Goal: Information Seeking & Learning: Learn about a topic

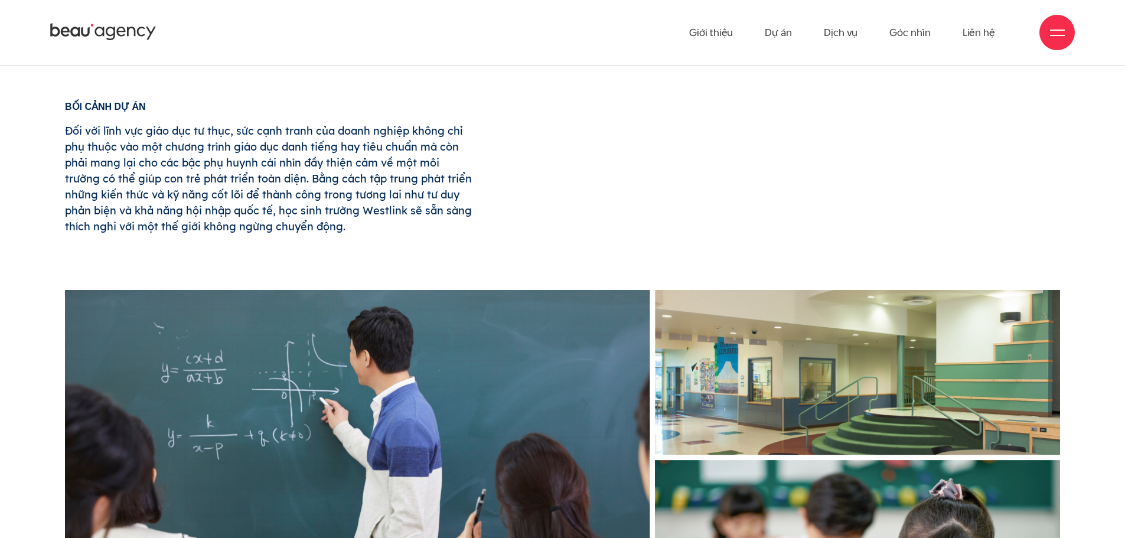
scroll to position [650, 0]
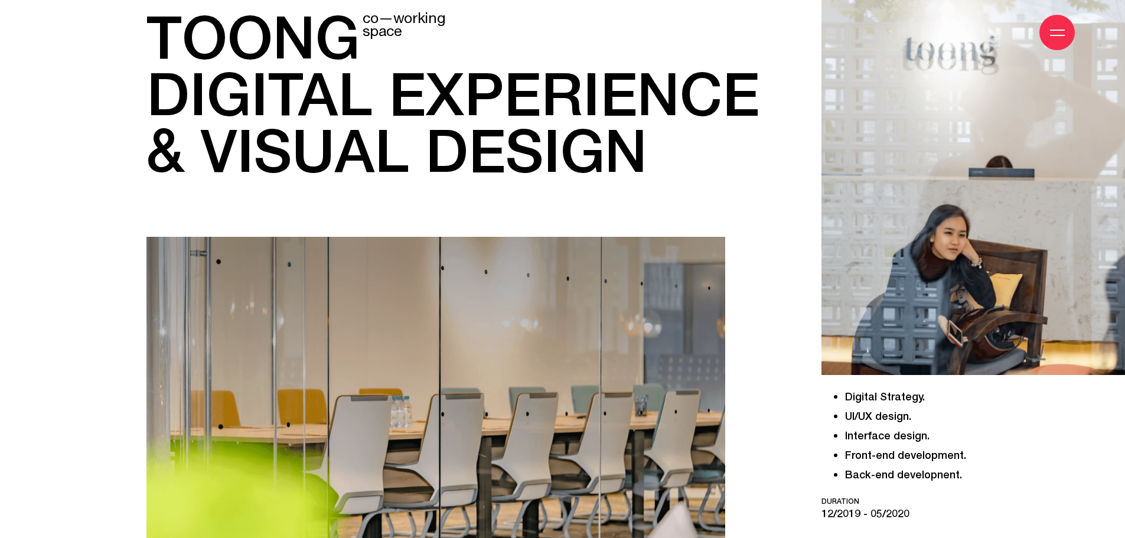
scroll to position [177, 0]
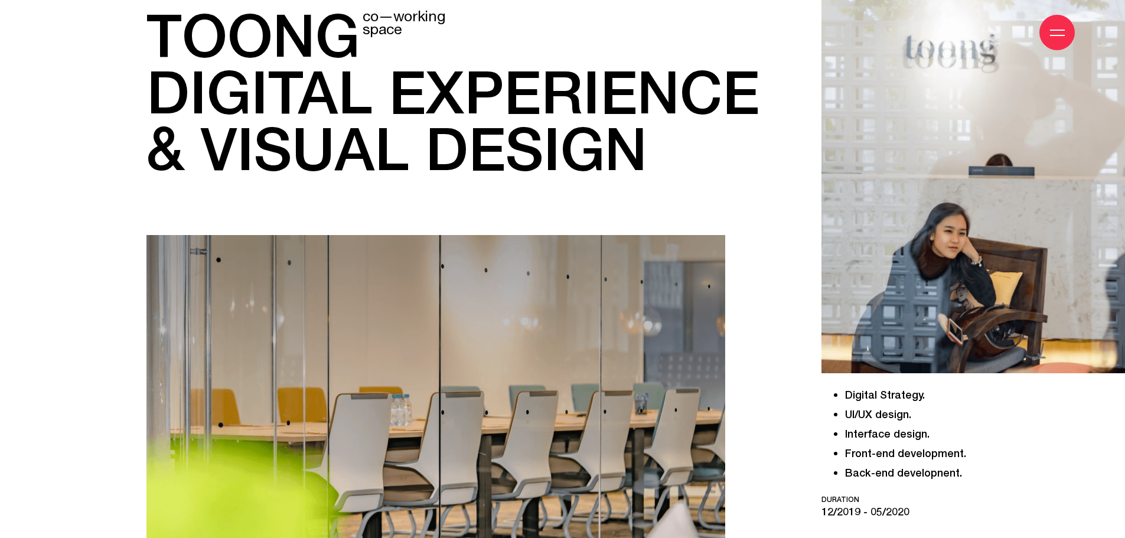
drag, startPoint x: 431, startPoint y: 142, endPoint x: 132, endPoint y: 60, distance: 309.2
copy div "Giới thiệu Dự án Dịch vụ Góc nhìn Liên hệ Thông tin Giới thiệu Dự án Dịch vụ Gó…"
click at [755, 223] on div "toong co—working space digital experience & visual design" at bounding box center [454, 378] width 617 height 744
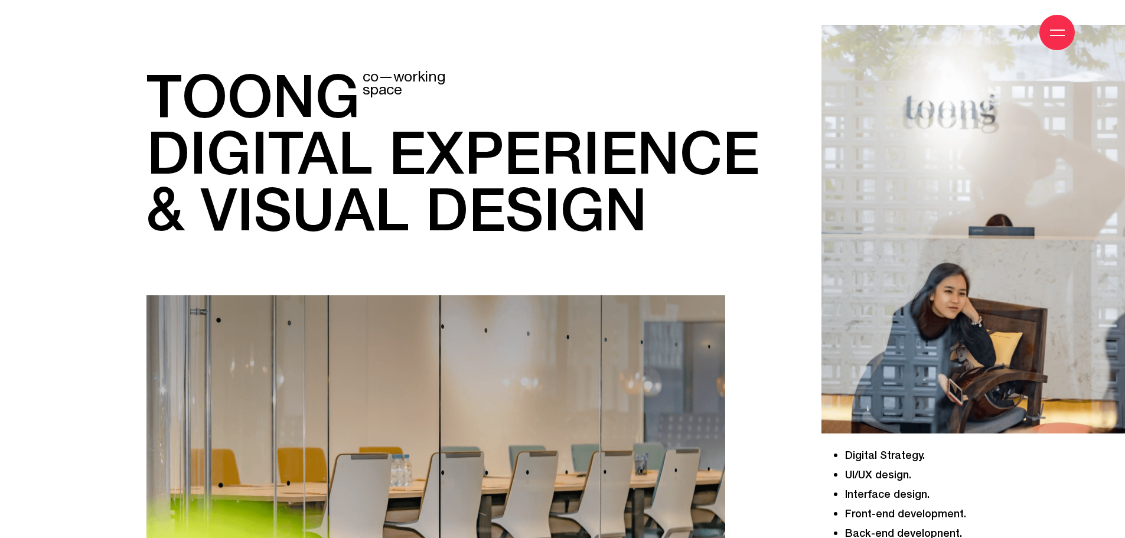
scroll to position [118, 0]
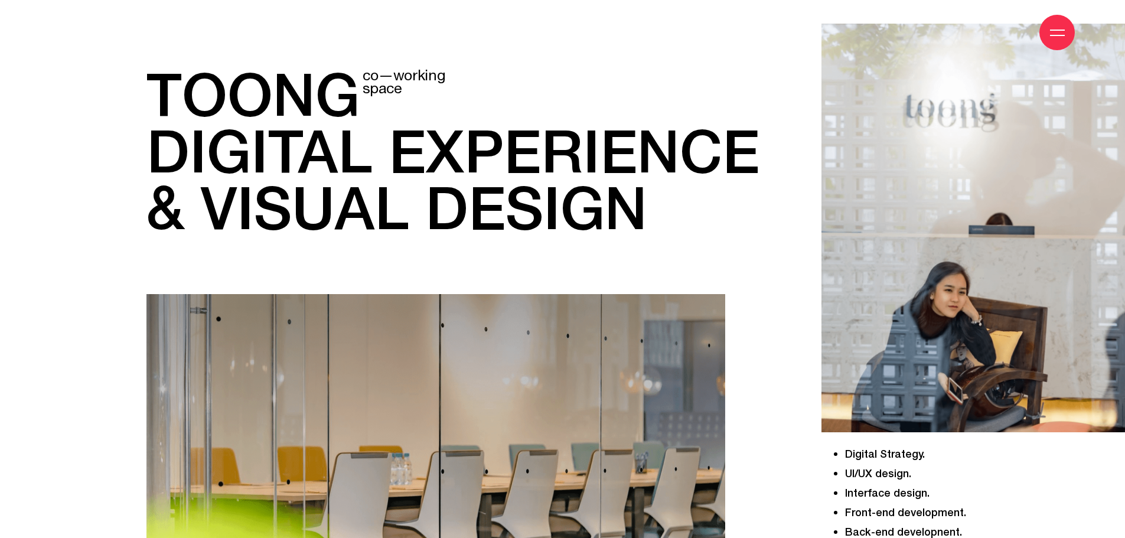
click at [990, 184] on img at bounding box center [974, 228] width 304 height 409
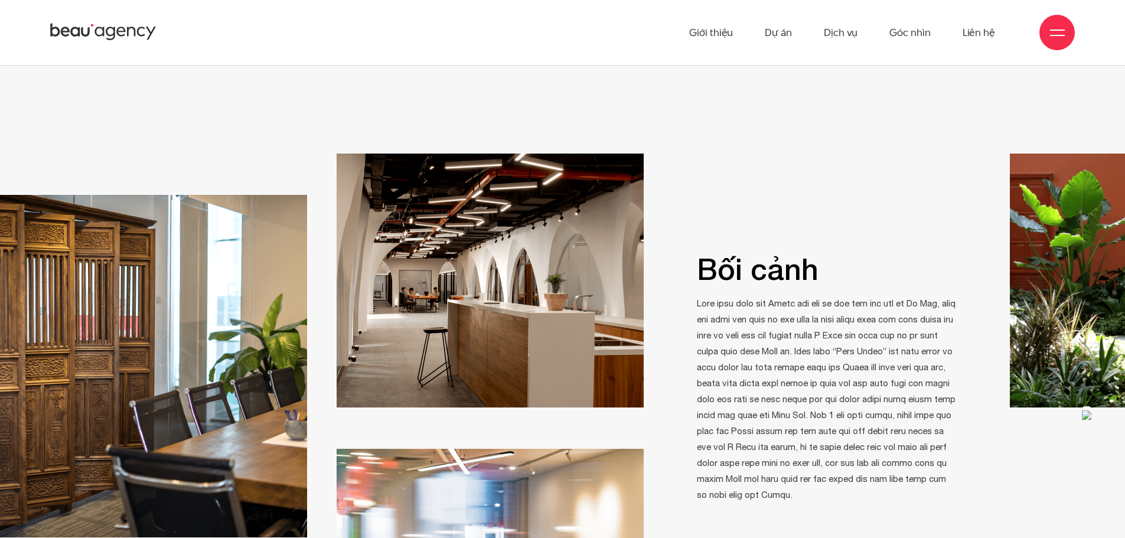
scroll to position [945, 0]
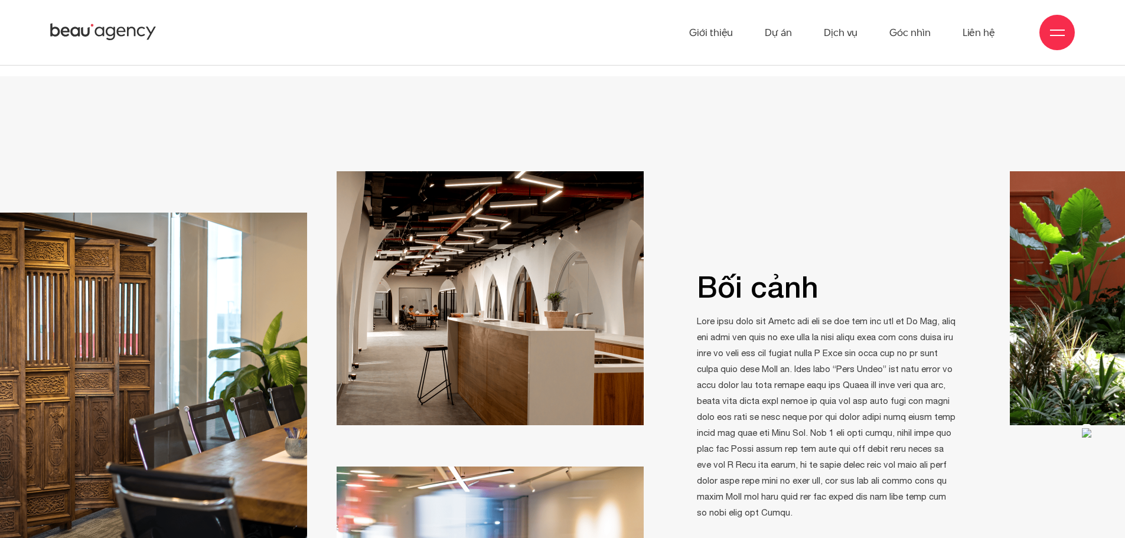
click at [1088, 428] on img "button" at bounding box center [1086, 432] width 9 height 9
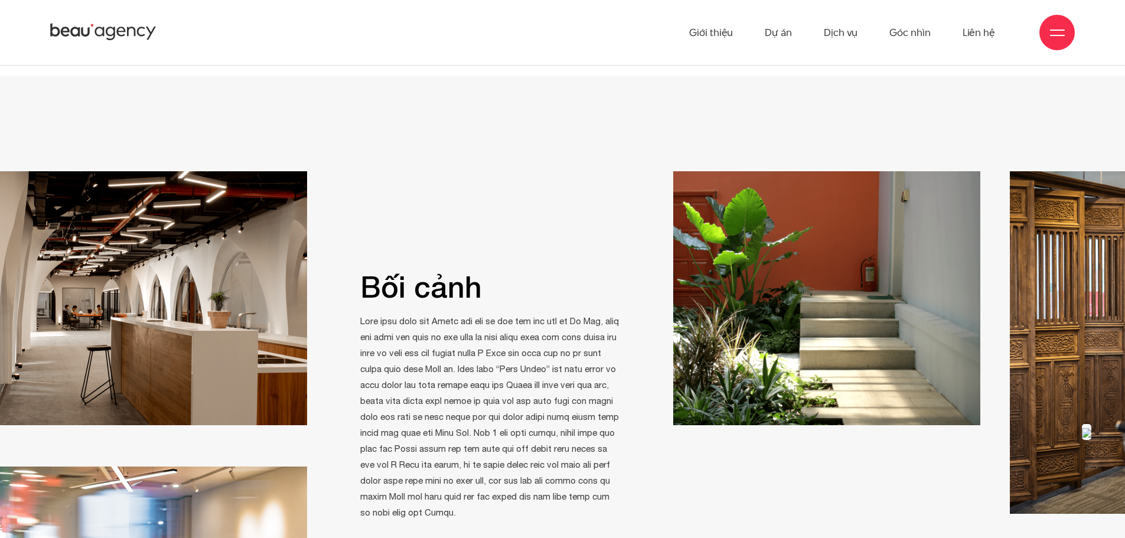
click at [1088, 428] on img "button" at bounding box center [1086, 432] width 9 height 9
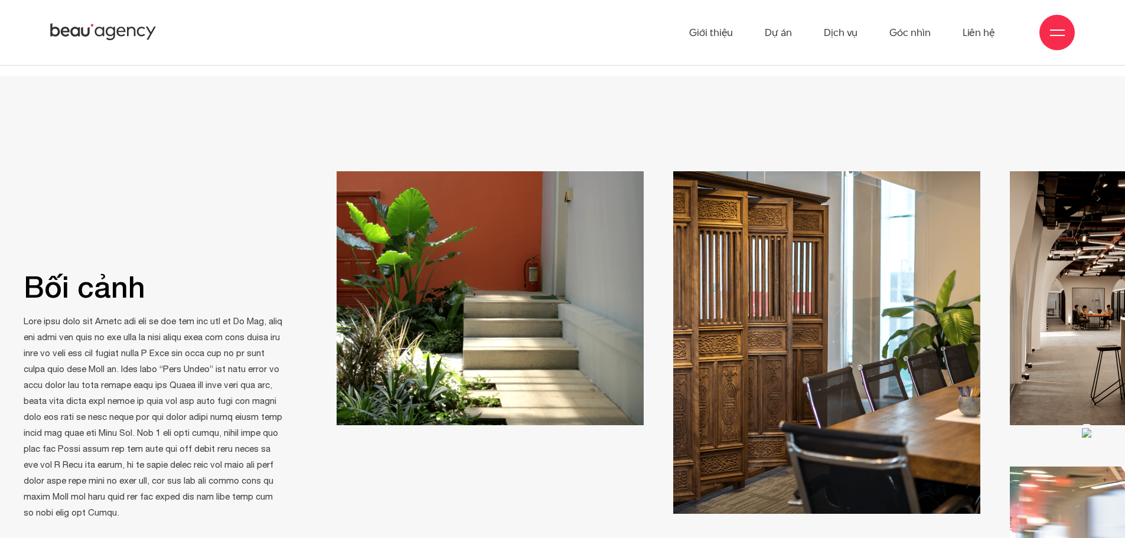
click at [1088, 428] on img "button" at bounding box center [1086, 432] width 9 height 9
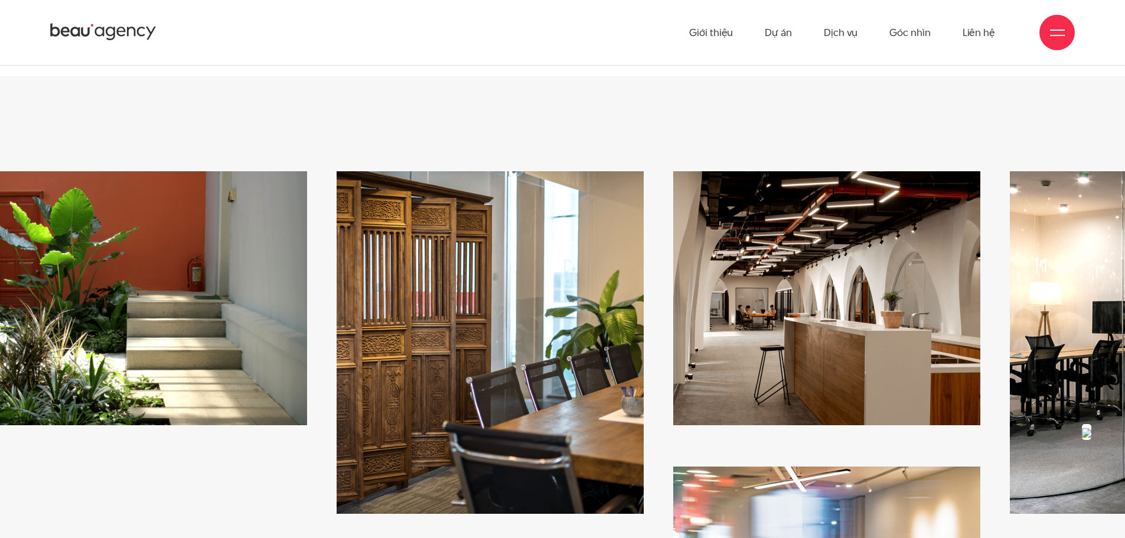
click at [1088, 428] on img "button" at bounding box center [1086, 432] width 9 height 9
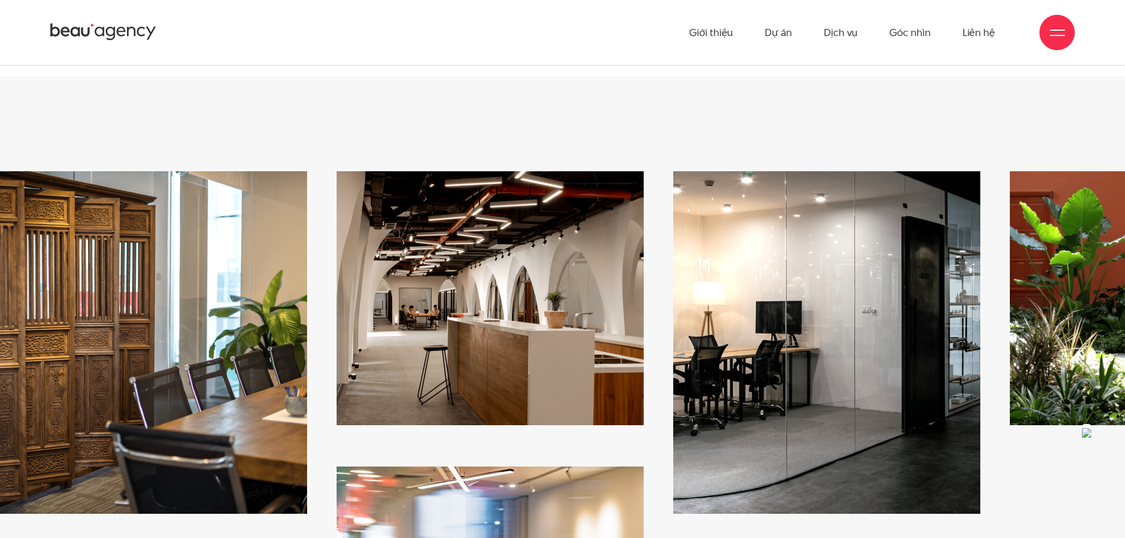
click at [1088, 428] on img "button" at bounding box center [1086, 432] width 9 height 9
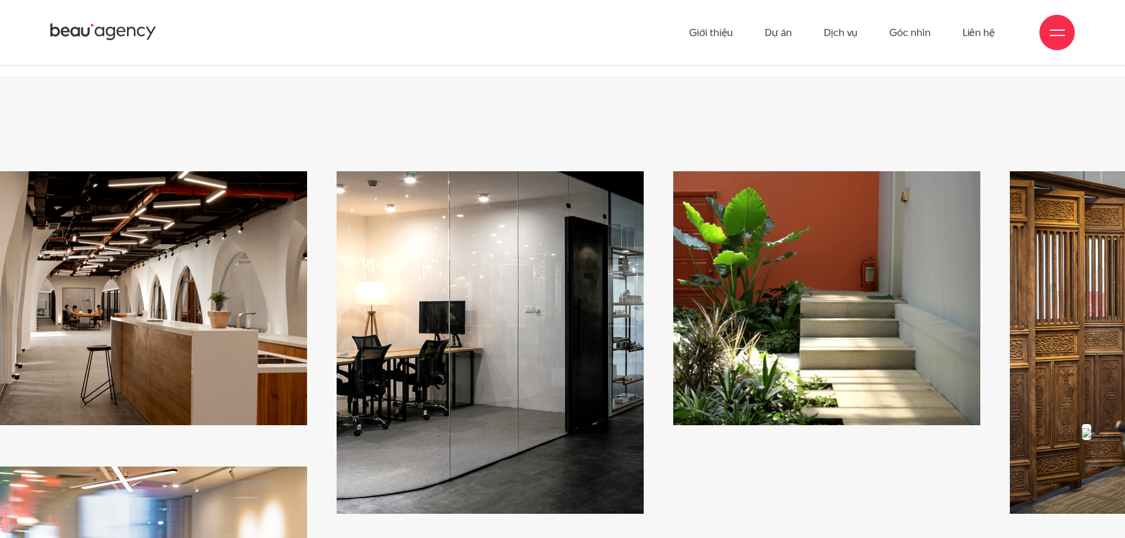
click at [1088, 428] on img "button" at bounding box center [1086, 432] width 9 height 9
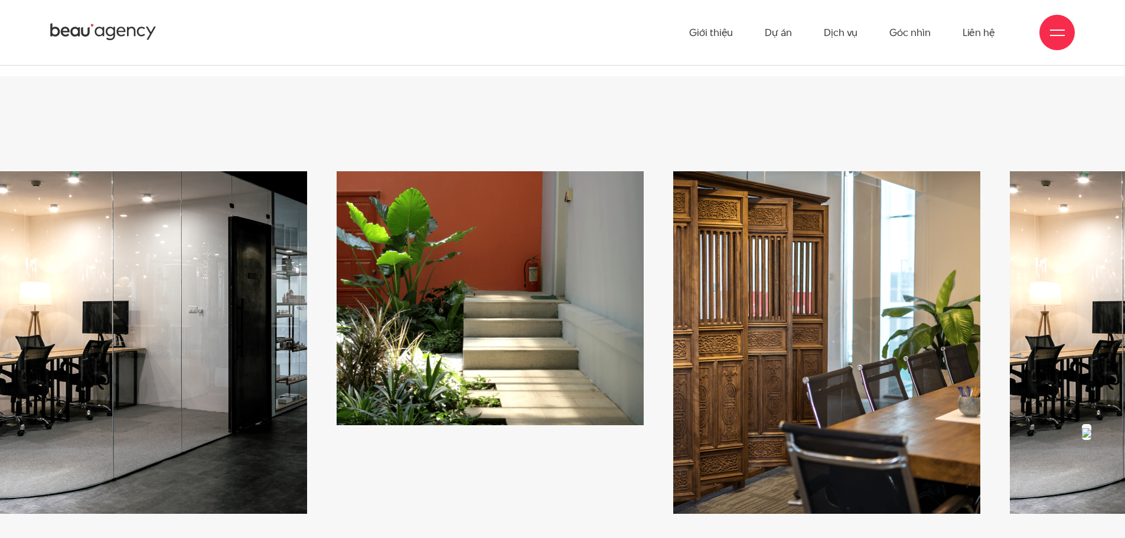
click at [1088, 428] on img "button" at bounding box center [1086, 432] width 9 height 9
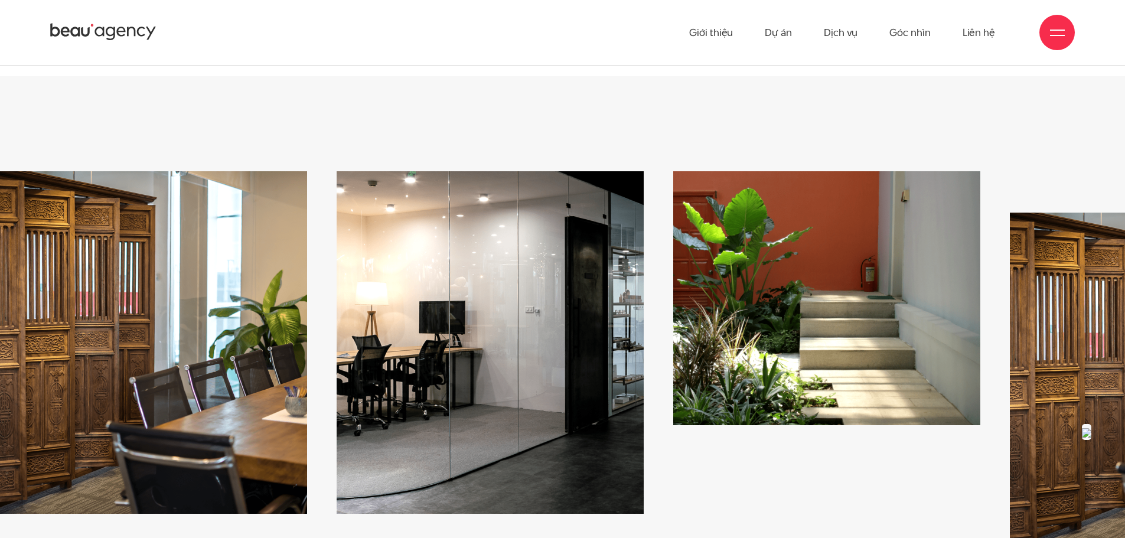
click at [1088, 428] on img "button" at bounding box center [1086, 432] width 9 height 9
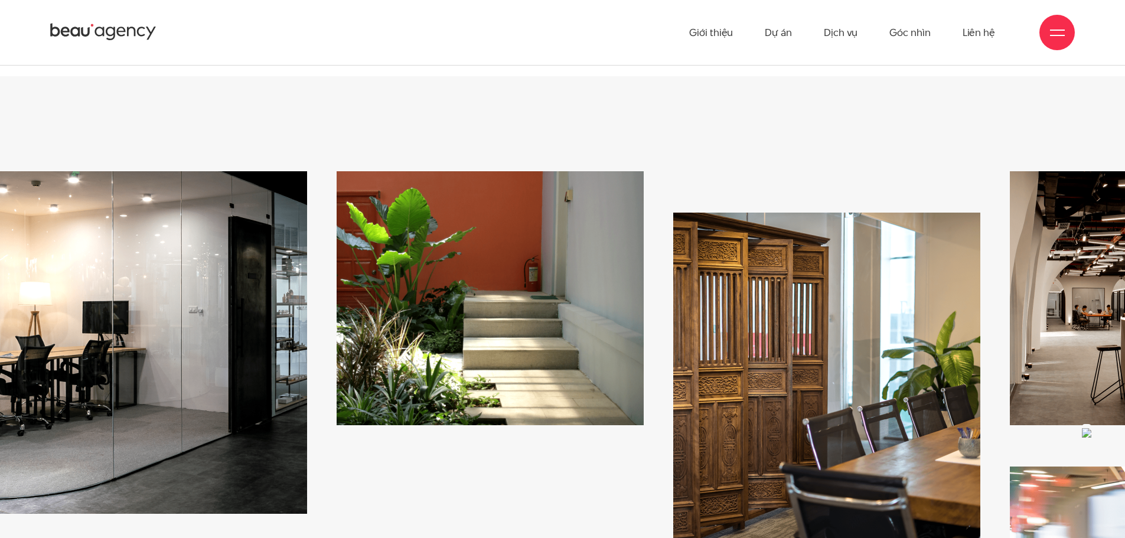
click at [1088, 428] on img "button" at bounding box center [1086, 432] width 9 height 9
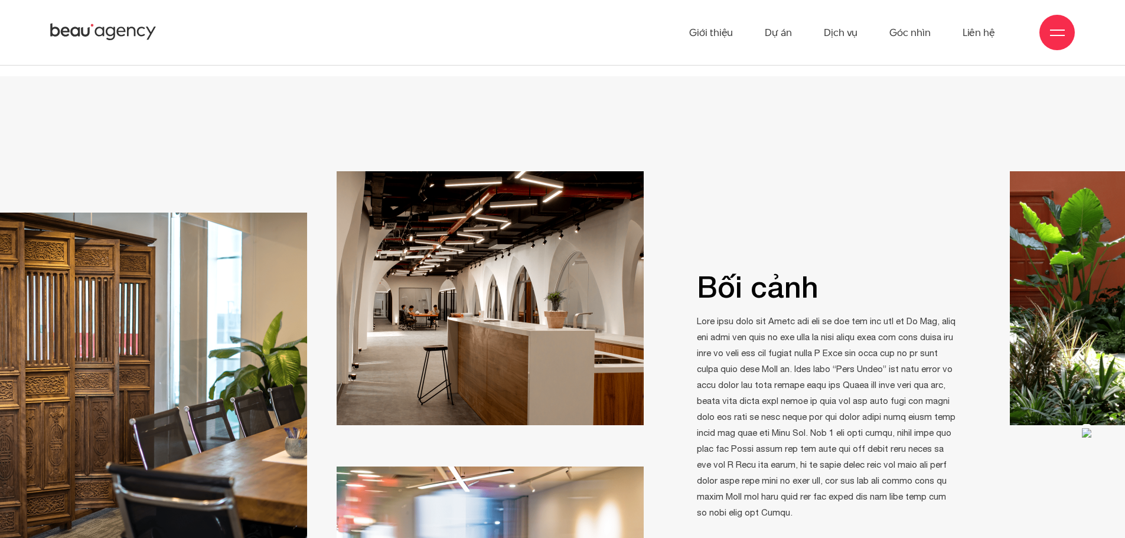
click at [1088, 428] on img "button" at bounding box center [1086, 432] width 9 height 9
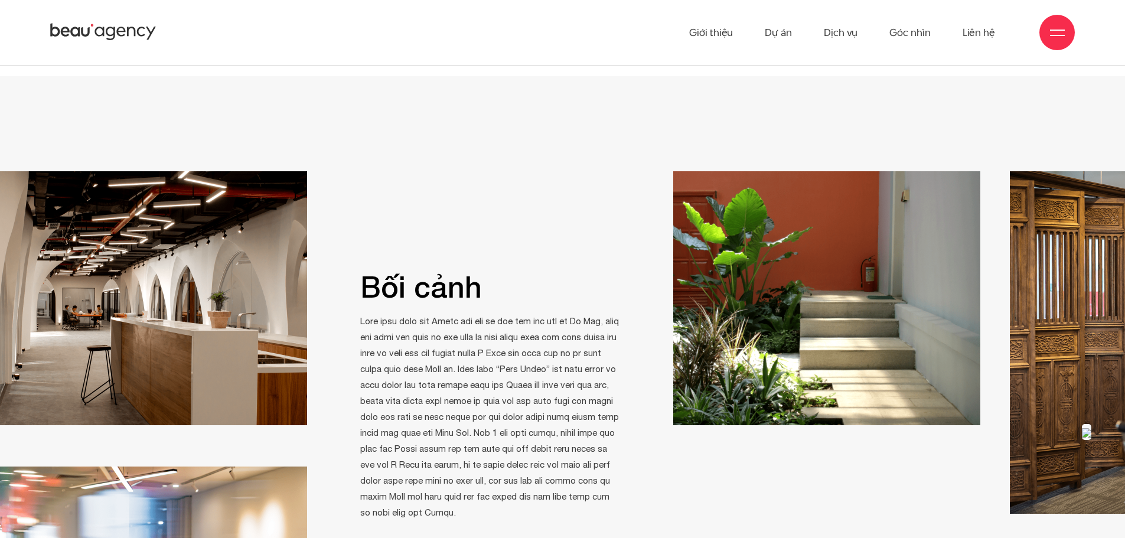
click at [1088, 428] on img "button" at bounding box center [1086, 432] width 9 height 9
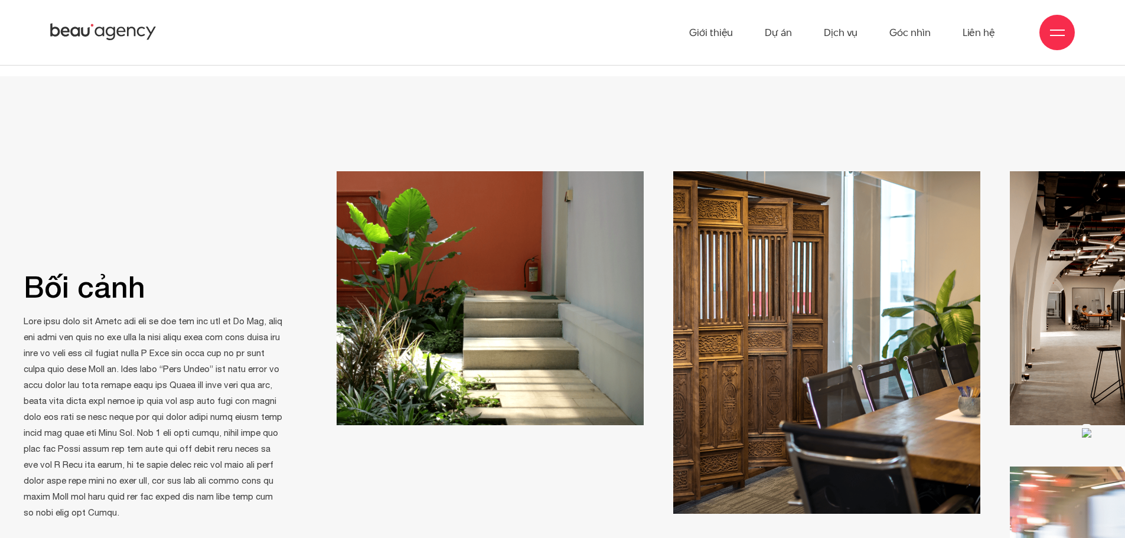
click at [1088, 428] on img "button" at bounding box center [1086, 432] width 9 height 9
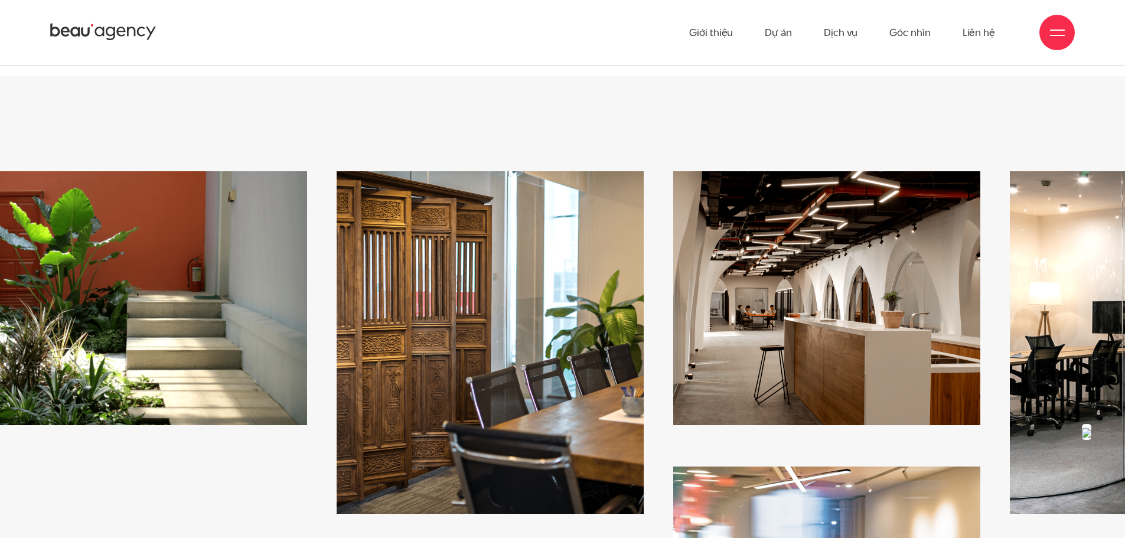
click at [1088, 428] on img "button" at bounding box center [1086, 432] width 9 height 9
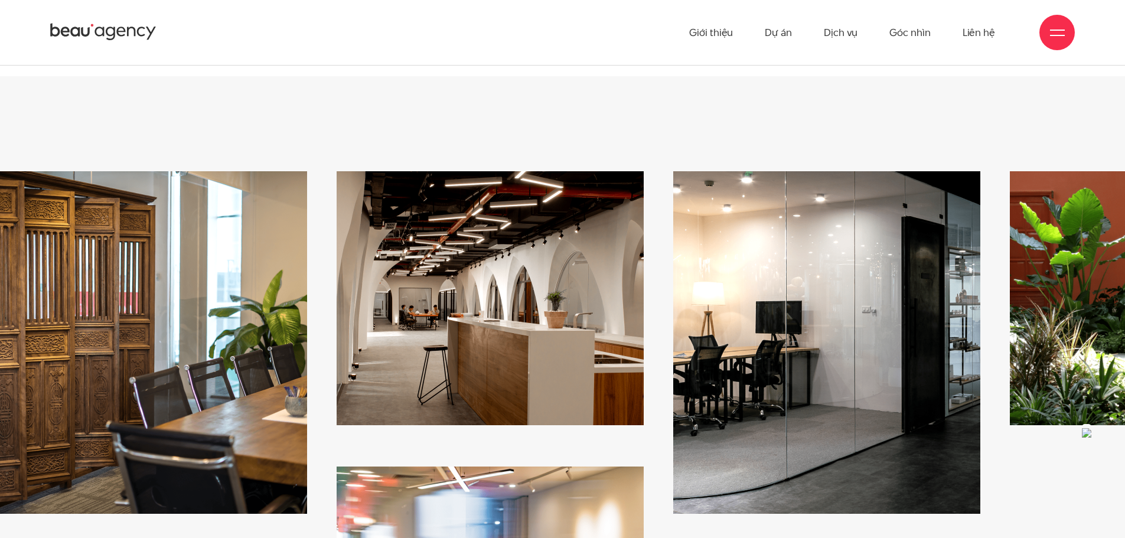
click at [1088, 428] on img "button" at bounding box center [1086, 432] width 9 height 9
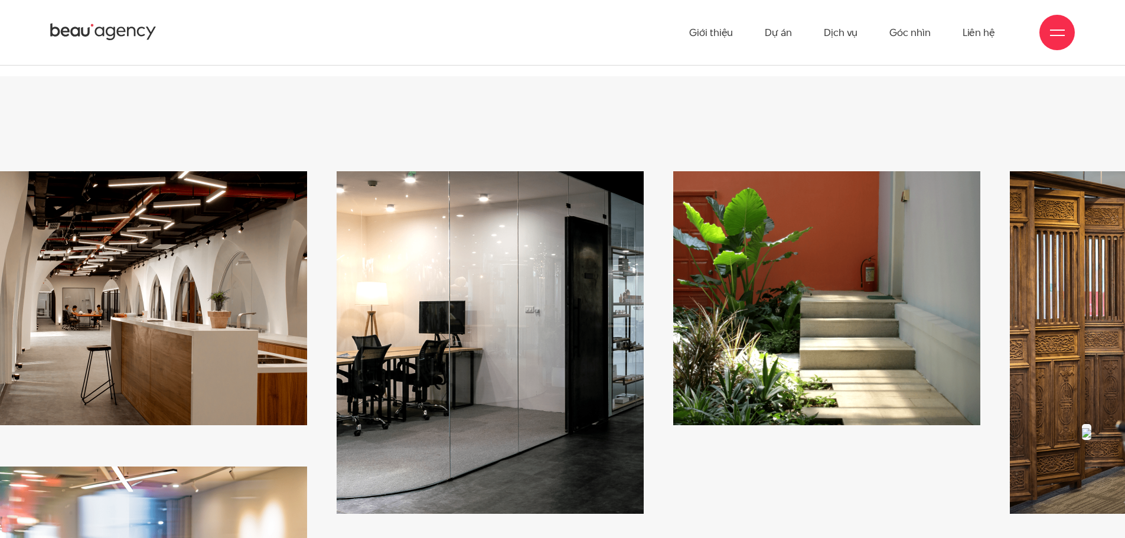
click at [1088, 428] on img "button" at bounding box center [1086, 432] width 9 height 9
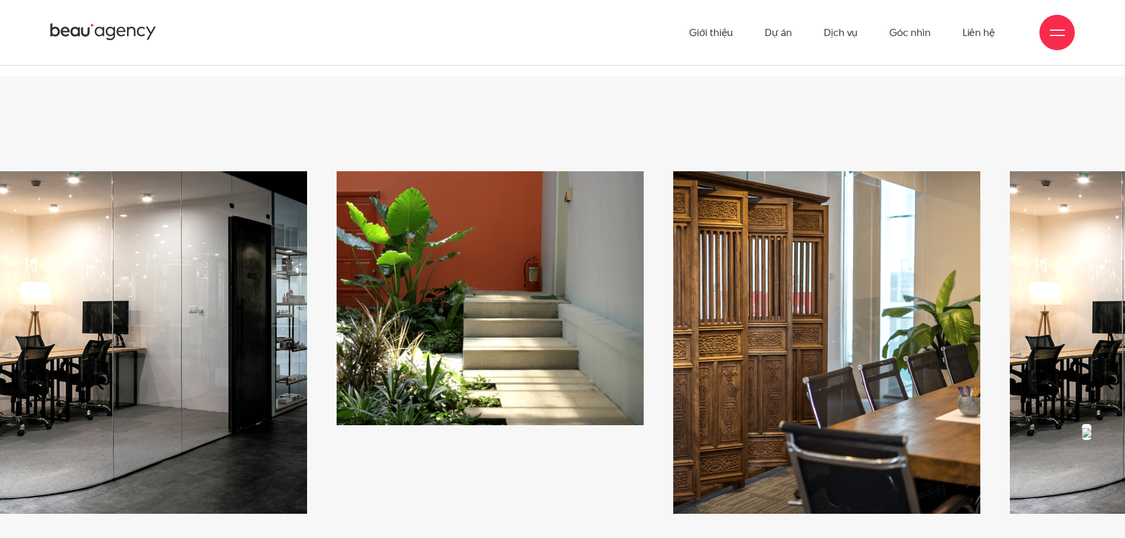
click at [1088, 428] on img "button" at bounding box center [1086, 432] width 9 height 9
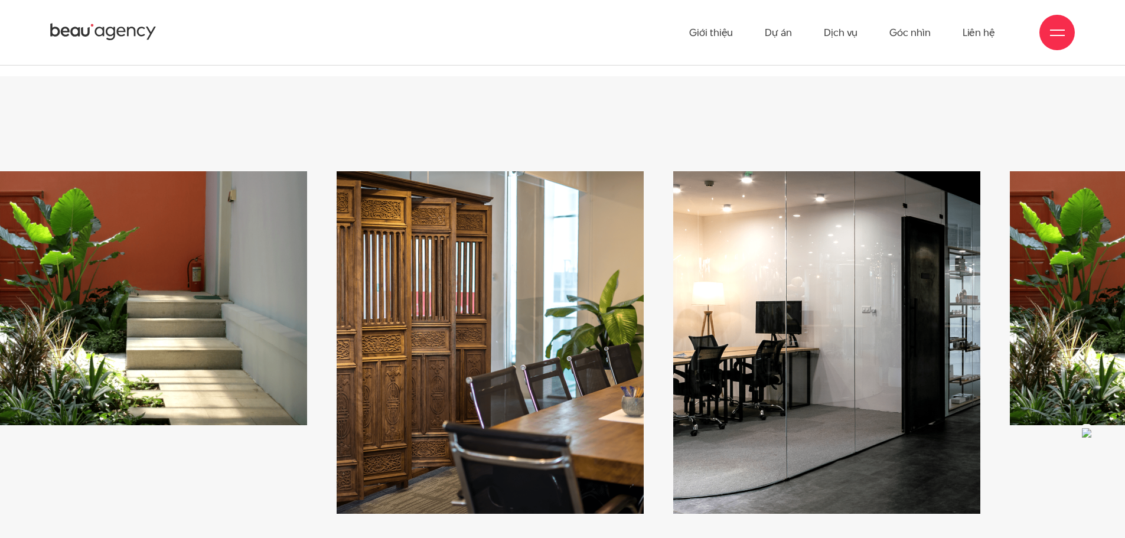
click at [1088, 428] on img "button" at bounding box center [1086, 432] width 9 height 9
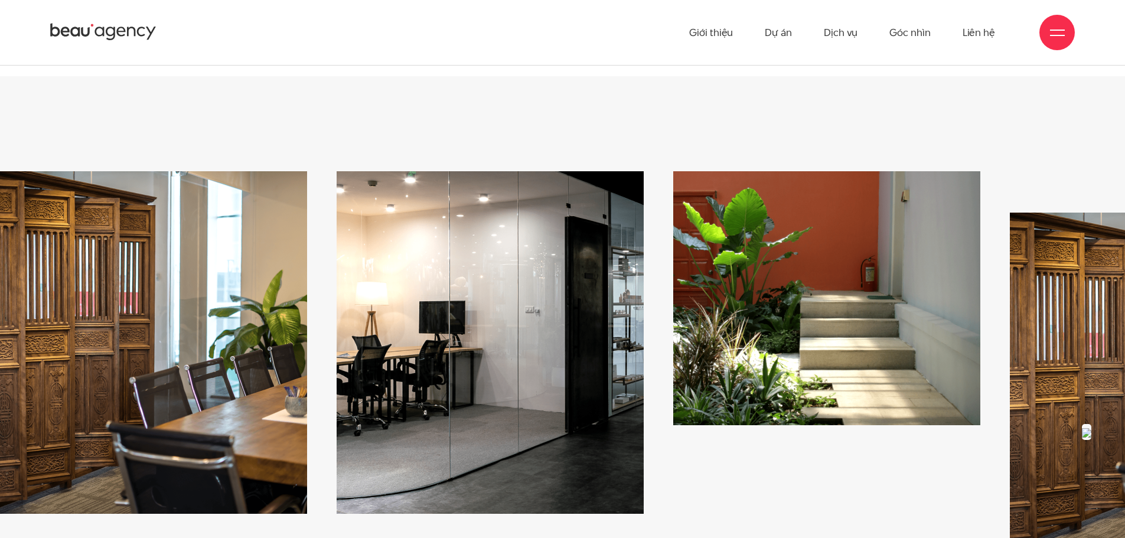
click at [1088, 428] on img "button" at bounding box center [1086, 432] width 9 height 9
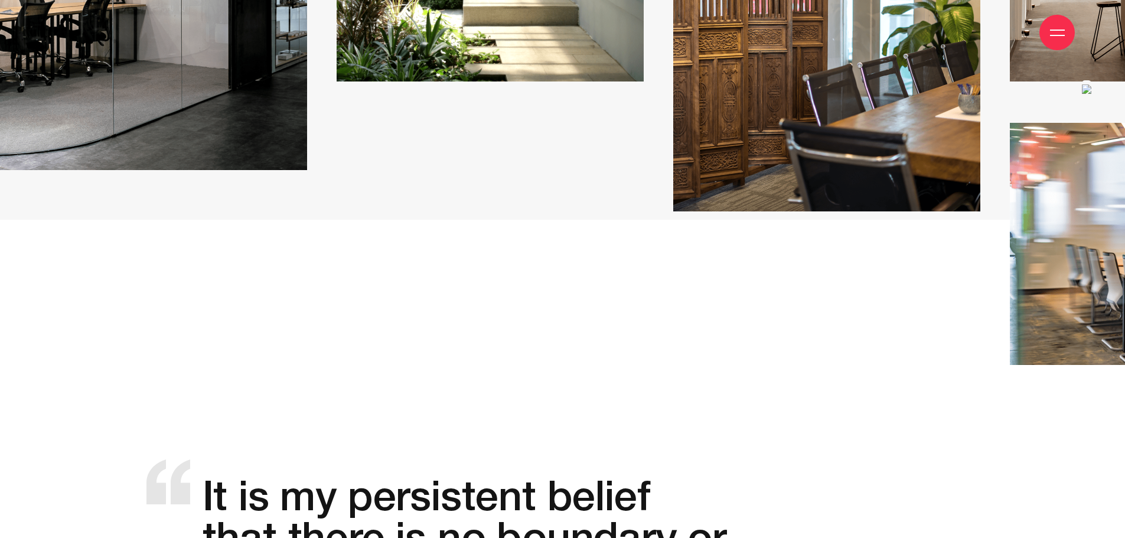
scroll to position [1299, 0]
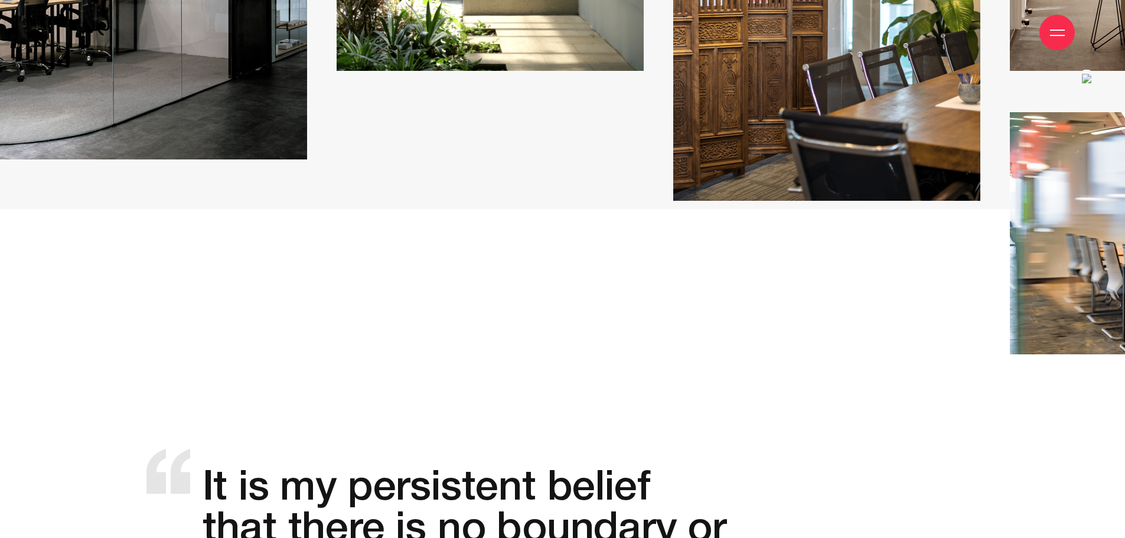
click at [1089, 58] on div "Giới thiệu Dự án Dịch vụ Góc nhìn Liên hệ" at bounding box center [562, 32] width 1125 height 65
click at [1086, 60] on div "Giới thiệu Dự án Dịch vụ Góc nhìn Liên hệ" at bounding box center [562, 32] width 1125 height 65
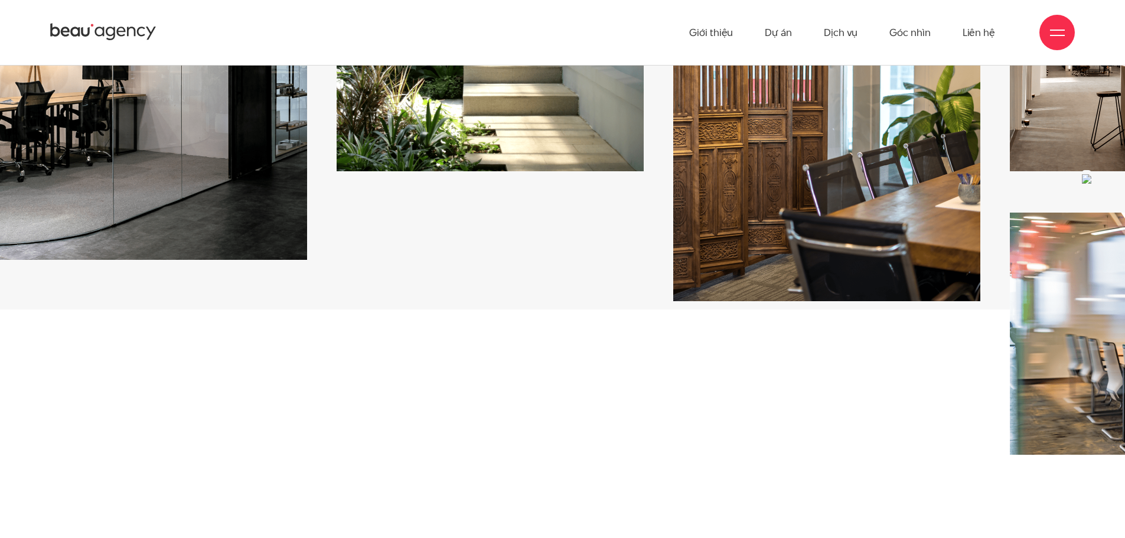
scroll to position [1181, 0]
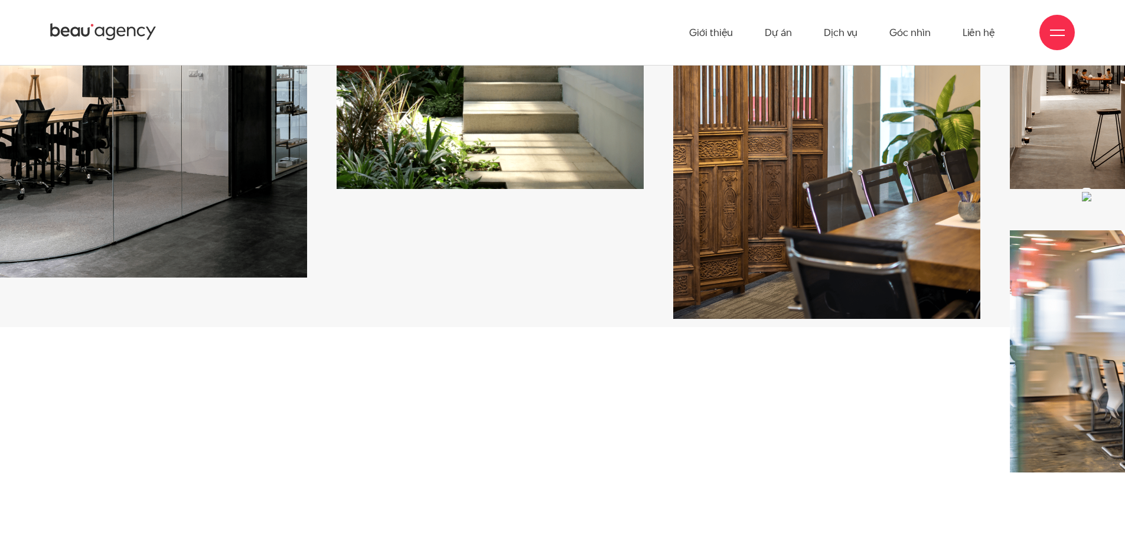
click at [1084, 192] on img "button" at bounding box center [1086, 196] width 9 height 9
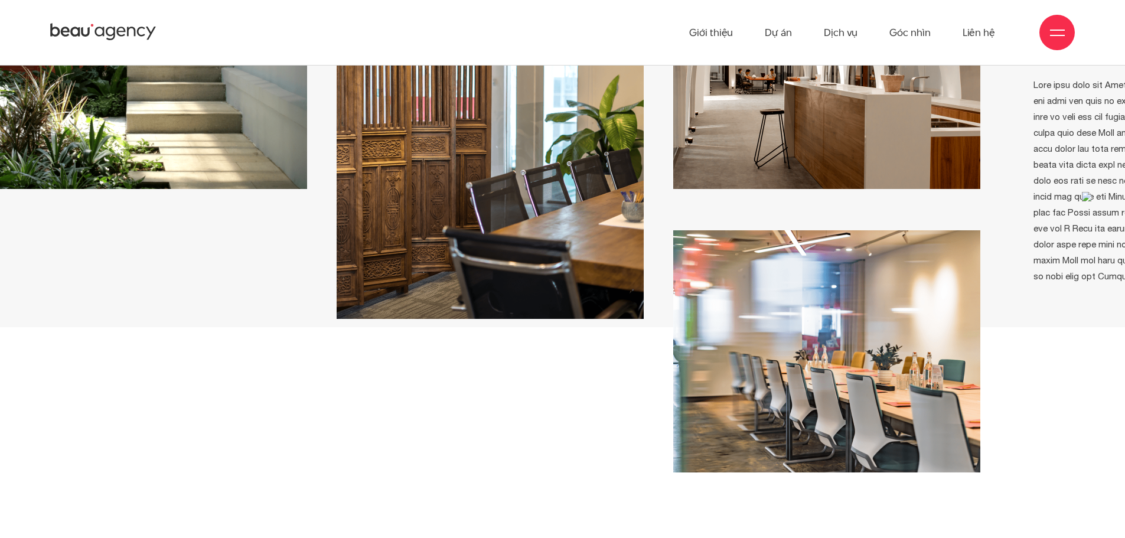
click at [1084, 192] on img "button" at bounding box center [1086, 196] width 9 height 9
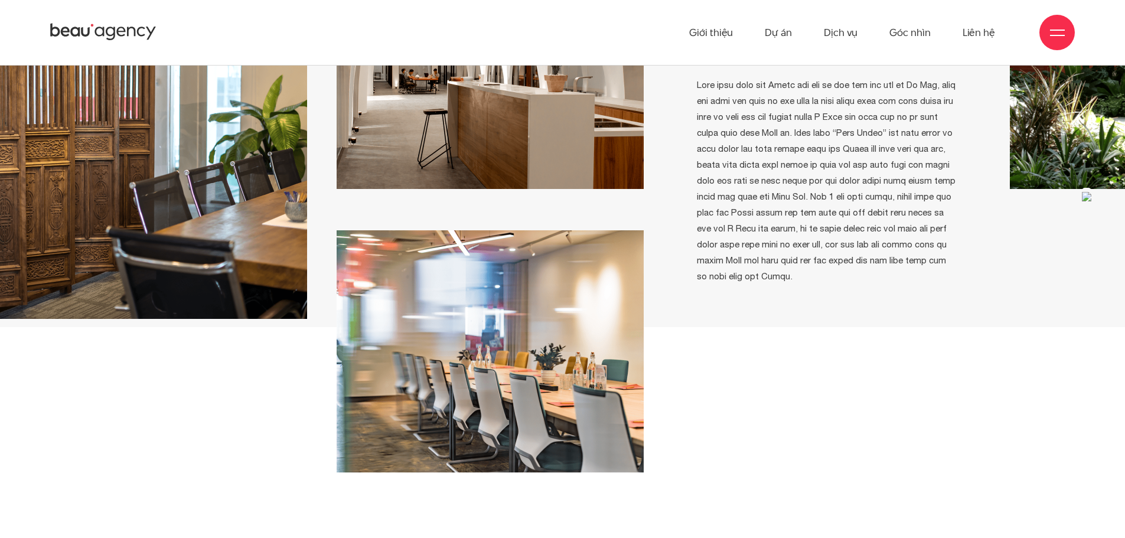
click at [1084, 192] on img "button" at bounding box center [1086, 196] width 9 height 9
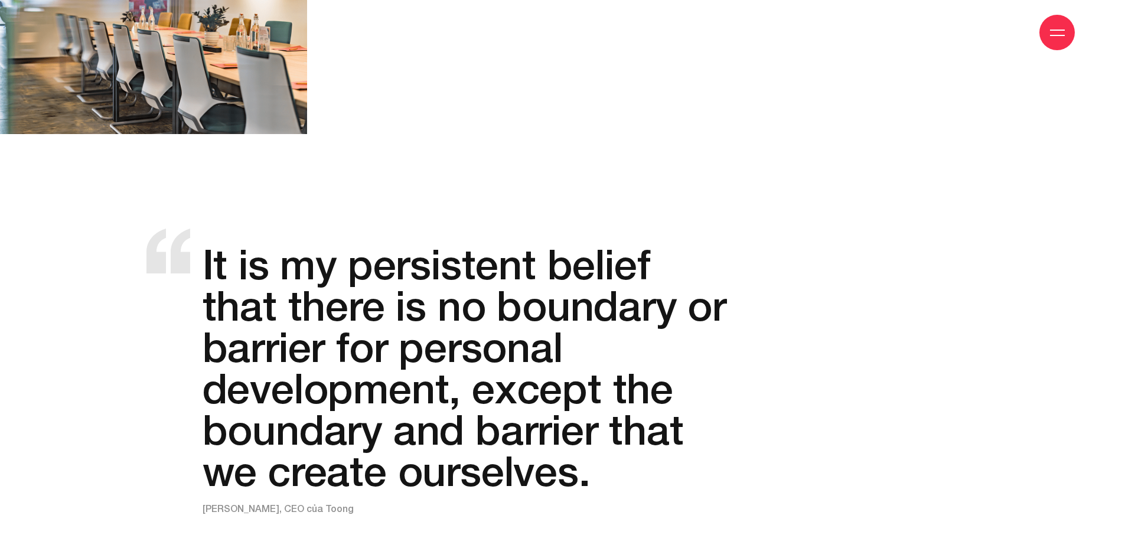
scroll to position [1536, 0]
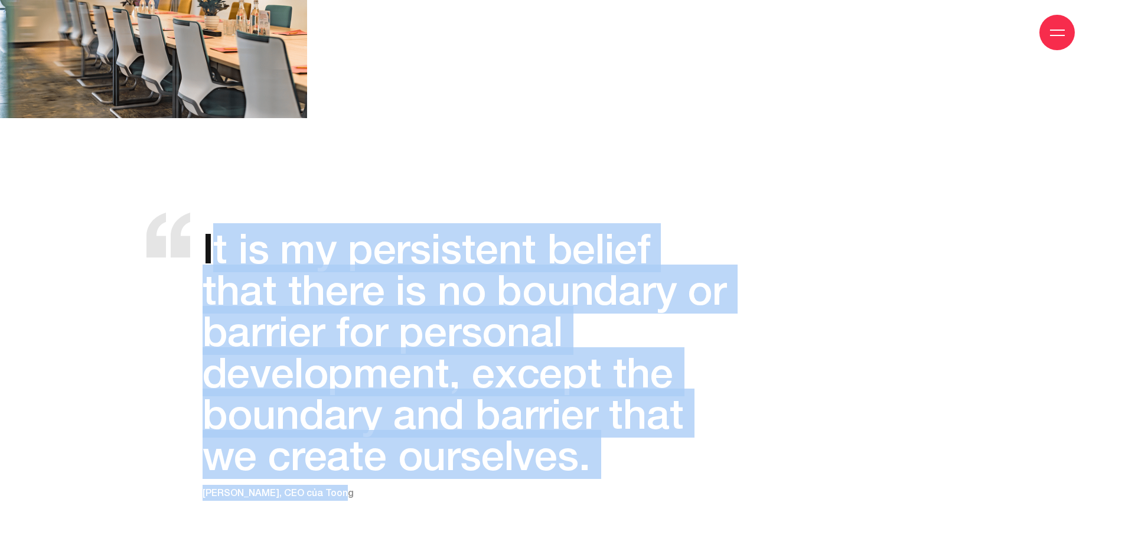
drag, startPoint x: 214, startPoint y: 229, endPoint x: 593, endPoint y: 460, distance: 443.4
click at [589, 460] on div "It is my persistent belief that there is no boundary or barrier for personal de…" at bounding box center [436, 357] width 581 height 288
click at [599, 451] on p "It is my persistent belief that there is no boundary or barrier for personal de…" at bounding box center [465, 351] width 524 height 248
drag, startPoint x: 269, startPoint y: 302, endPoint x: 114, endPoint y: 210, distance: 180.1
click at [105, 213] on section "It is my persistent belief that there is no boundary or barrier for personal de…" at bounding box center [562, 369] width 1125 height 312
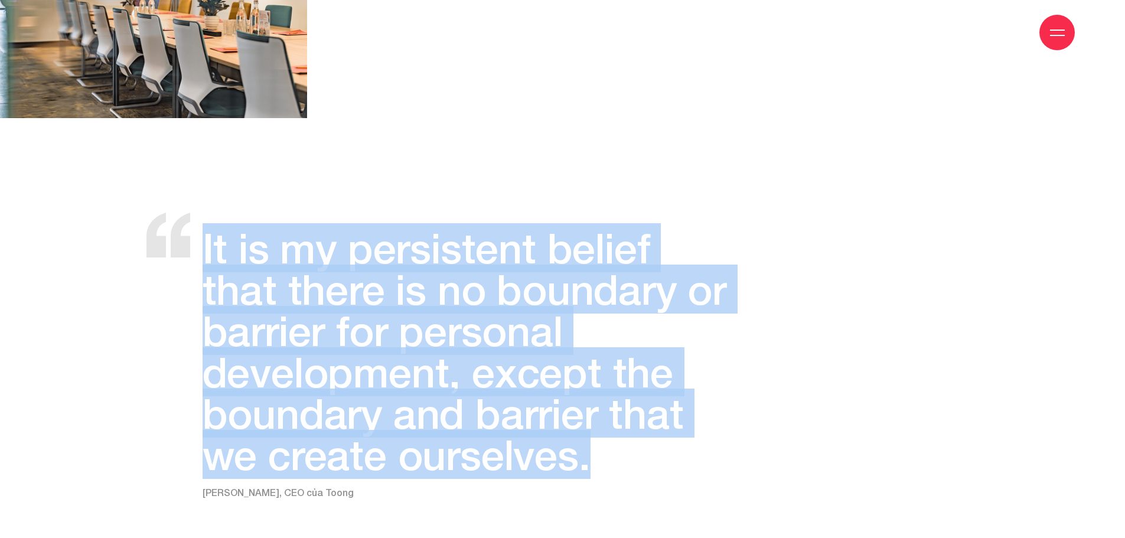
click at [367, 234] on p "It is my persistent belief that there is no boundary or barrier for personal de…" at bounding box center [465, 351] width 524 height 248
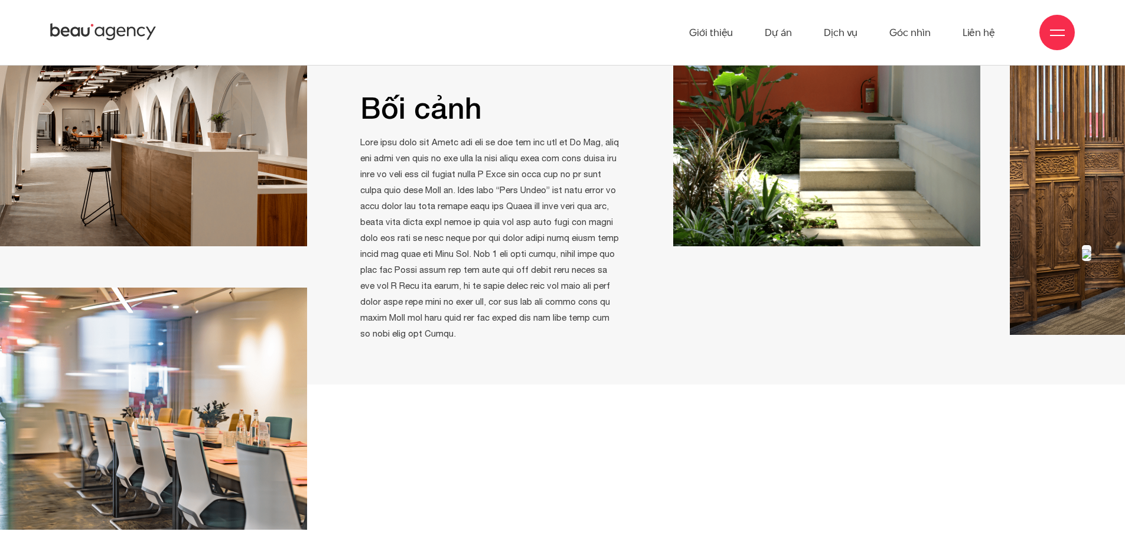
scroll to position [1122, 0]
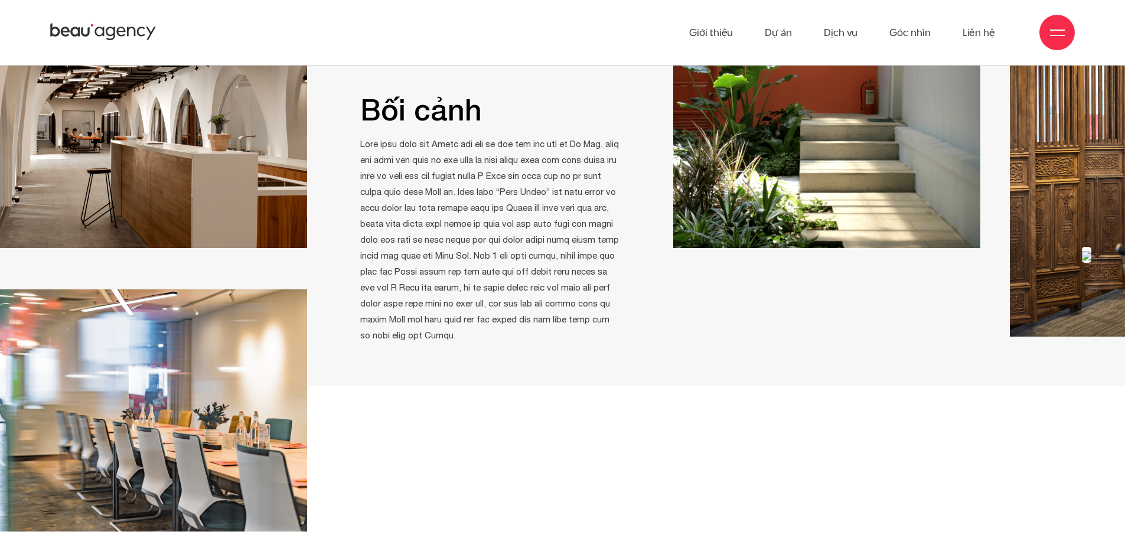
click at [620, 210] on p at bounding box center [490, 239] width 260 height 207
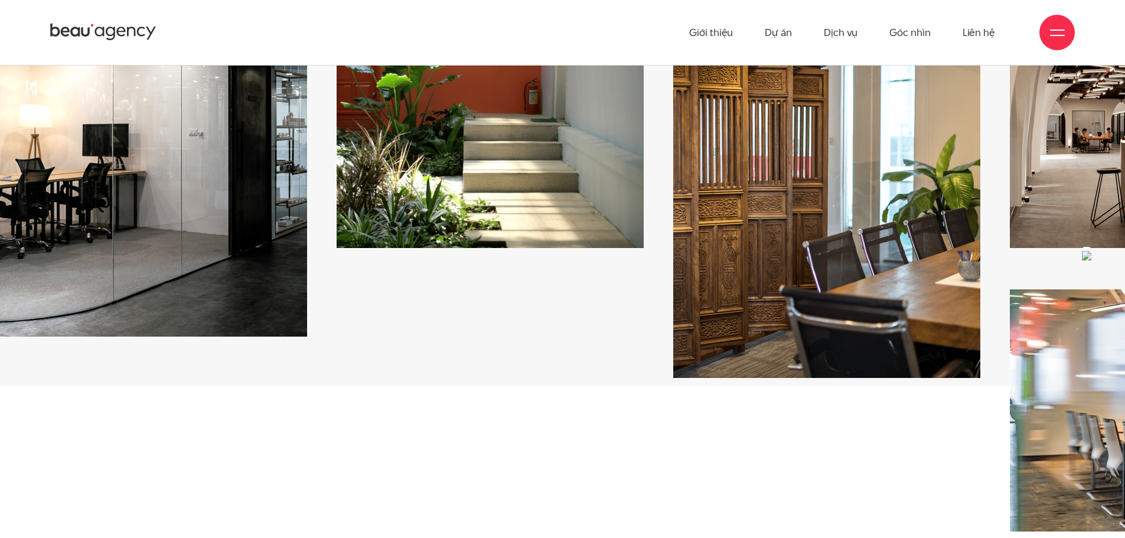
drag, startPoint x: 858, startPoint y: 207, endPoint x: 483, endPoint y: 213, distance: 375.1
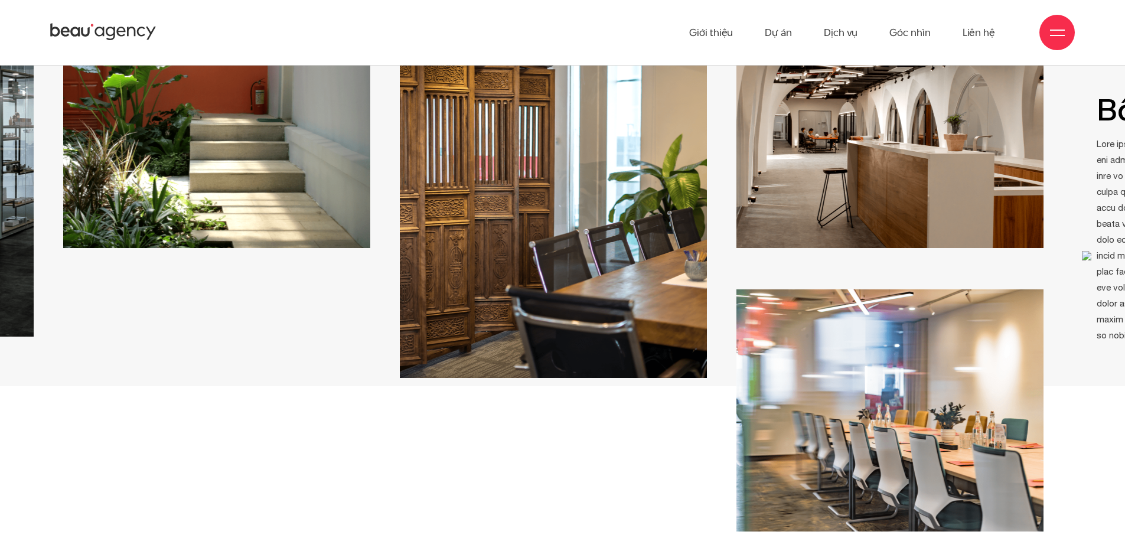
drag, startPoint x: 753, startPoint y: 211, endPoint x: 558, endPoint y: 205, distance: 195.6
click at [736, 213] on img at bounding box center [889, 121] width 307 height 254
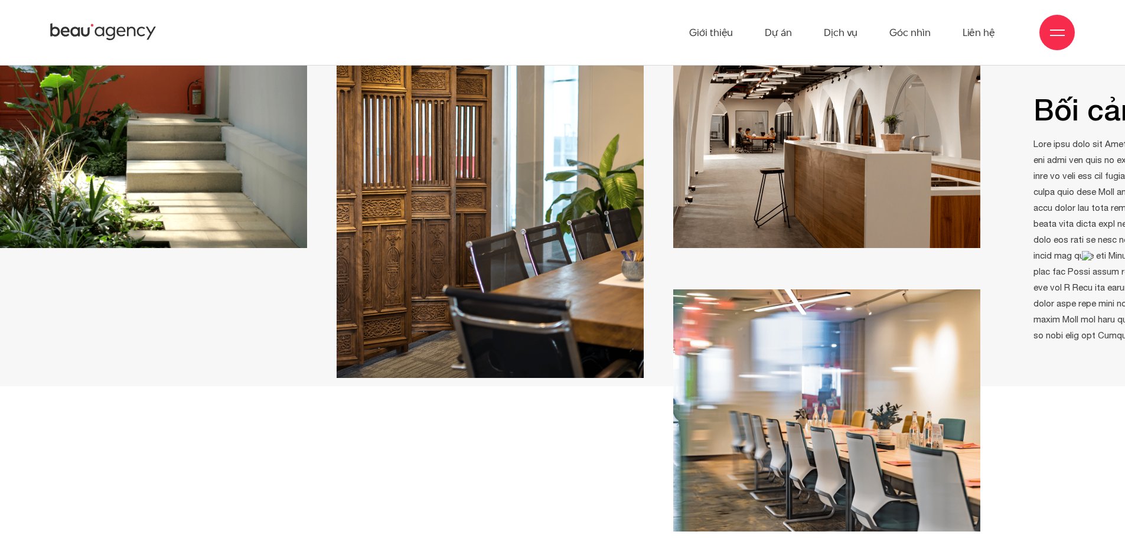
drag, startPoint x: 813, startPoint y: 237, endPoint x: 536, endPoint y: 226, distance: 277.8
click at [757, 245] on div at bounding box center [826, 262] width 307 height 537
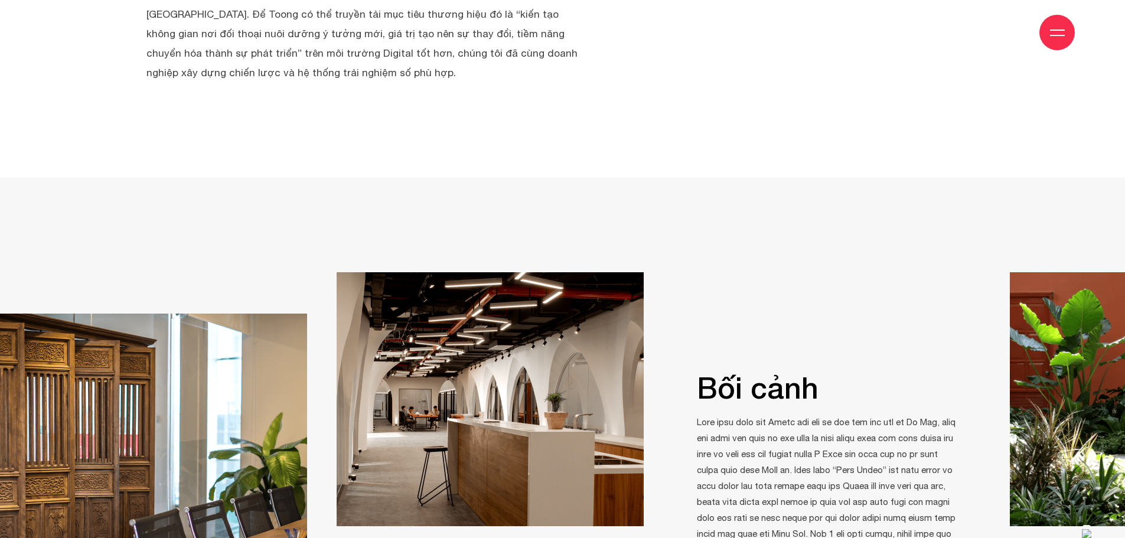
scroll to position [945, 0]
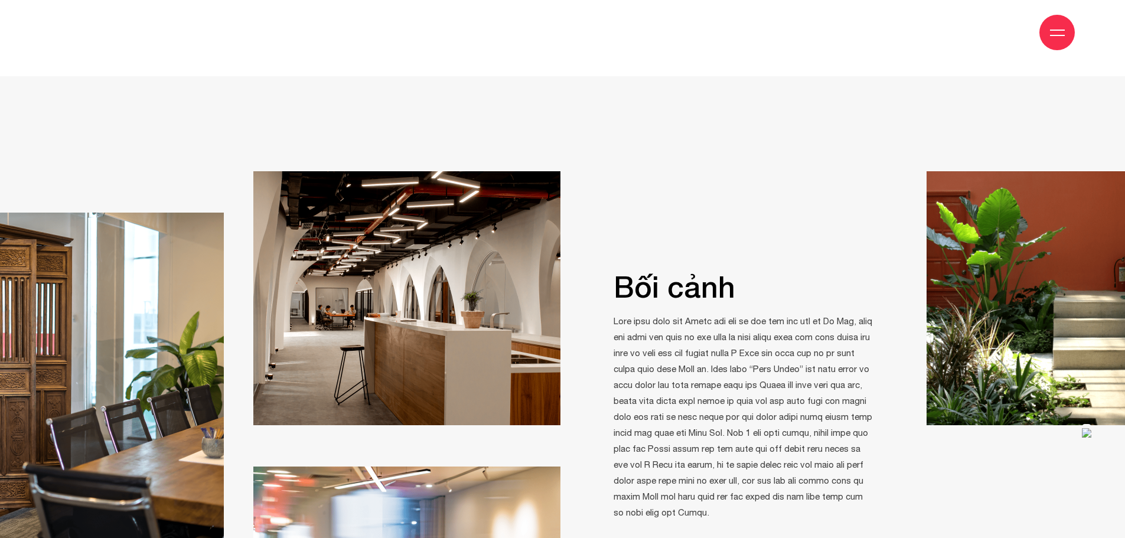
drag, startPoint x: 692, startPoint y: 267, endPoint x: 605, endPoint y: 333, distance: 108.3
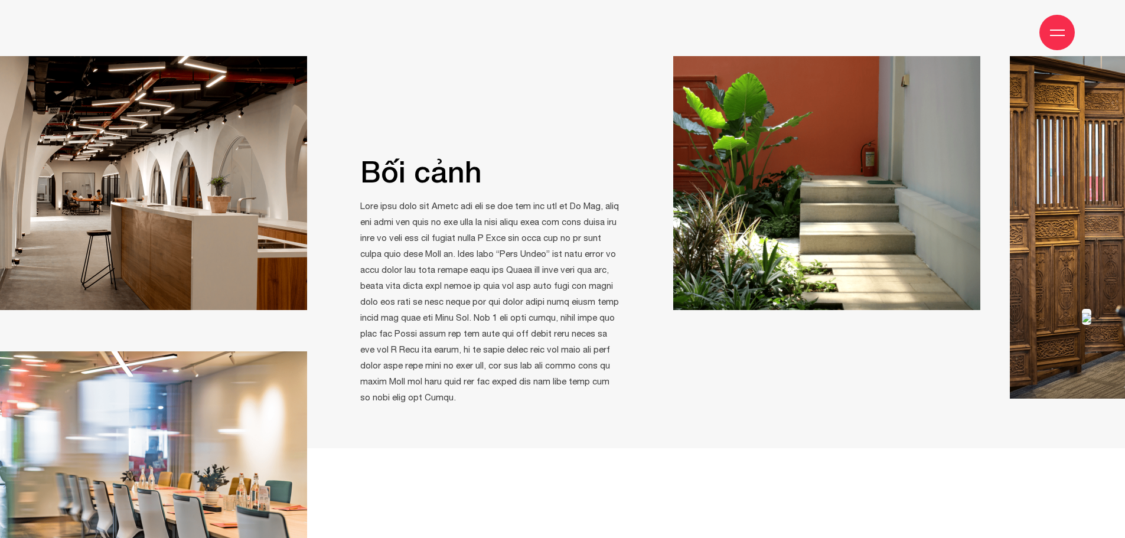
scroll to position [1063, 0]
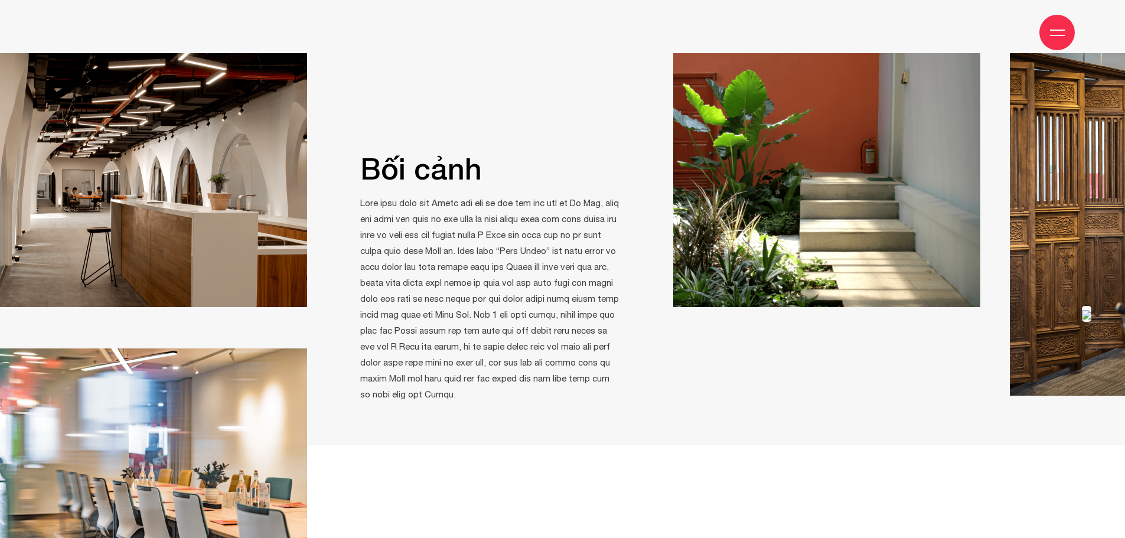
drag, startPoint x: 542, startPoint y: 248, endPoint x: 740, endPoint y: 250, distance: 197.9
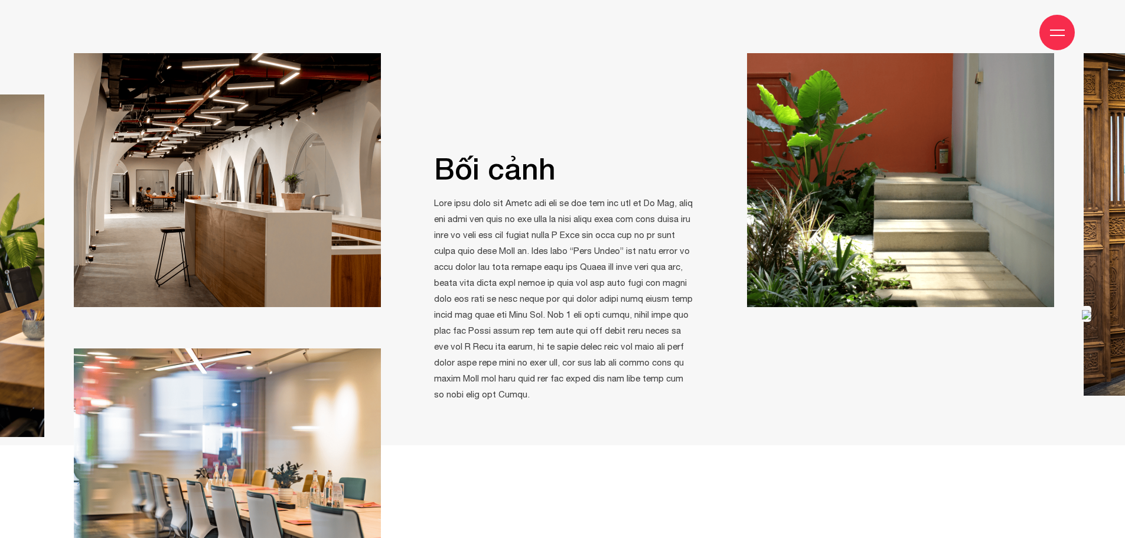
drag, startPoint x: 569, startPoint y: 207, endPoint x: 796, endPoint y: 234, distance: 228.5
click at [694, 231] on p at bounding box center [564, 298] width 260 height 207
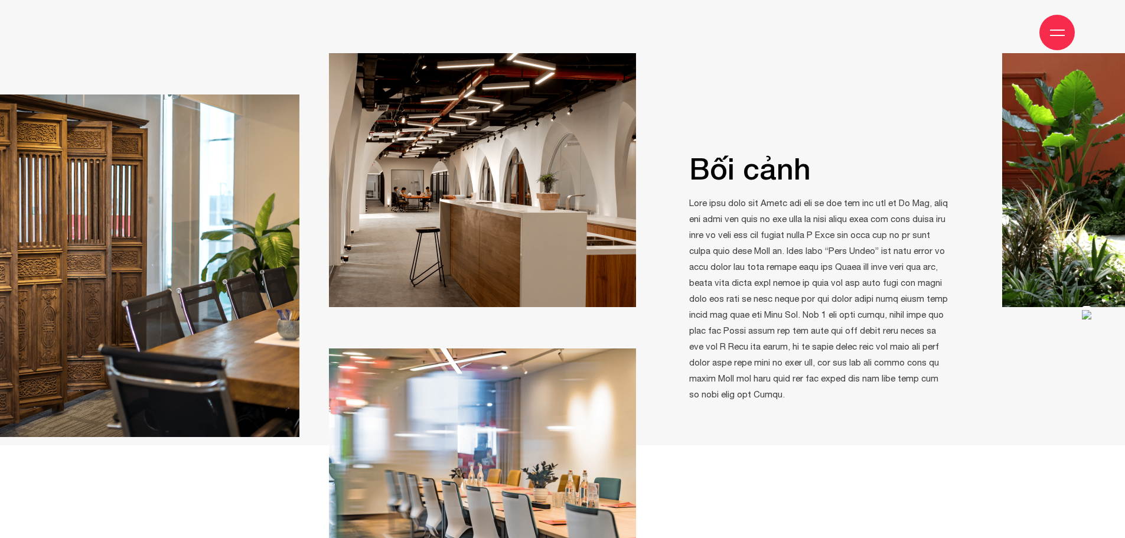
drag, startPoint x: 788, startPoint y: 379, endPoint x: 726, endPoint y: 304, distance: 96.9
click at [726, 304] on p at bounding box center [819, 298] width 260 height 207
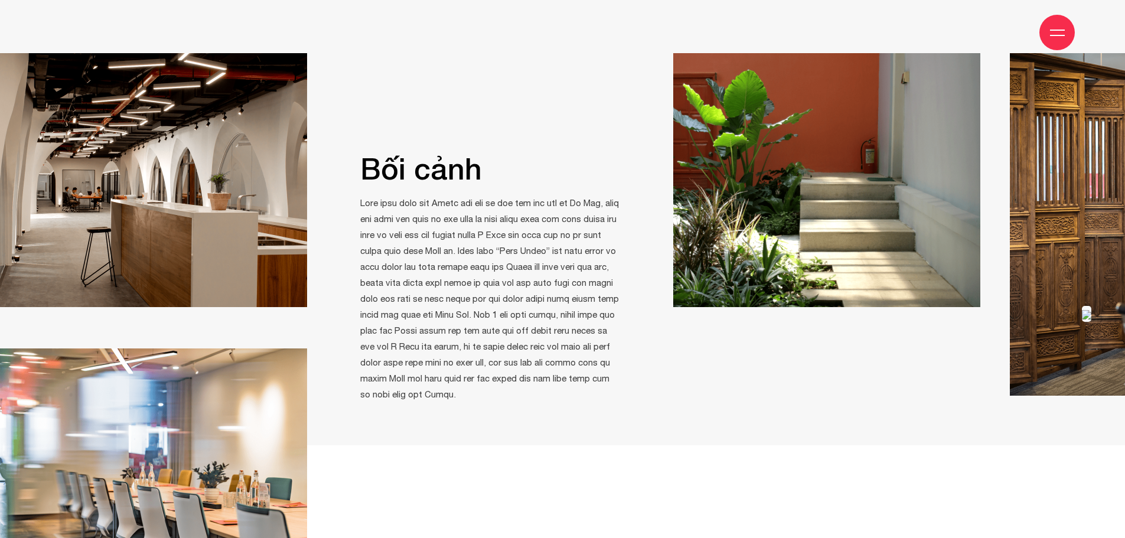
drag, startPoint x: 439, startPoint y: 388, endPoint x: 376, endPoint y: 155, distance: 241.7
click at [376, 155] on div "Bối cảnh" at bounding box center [490, 278] width 307 height 249
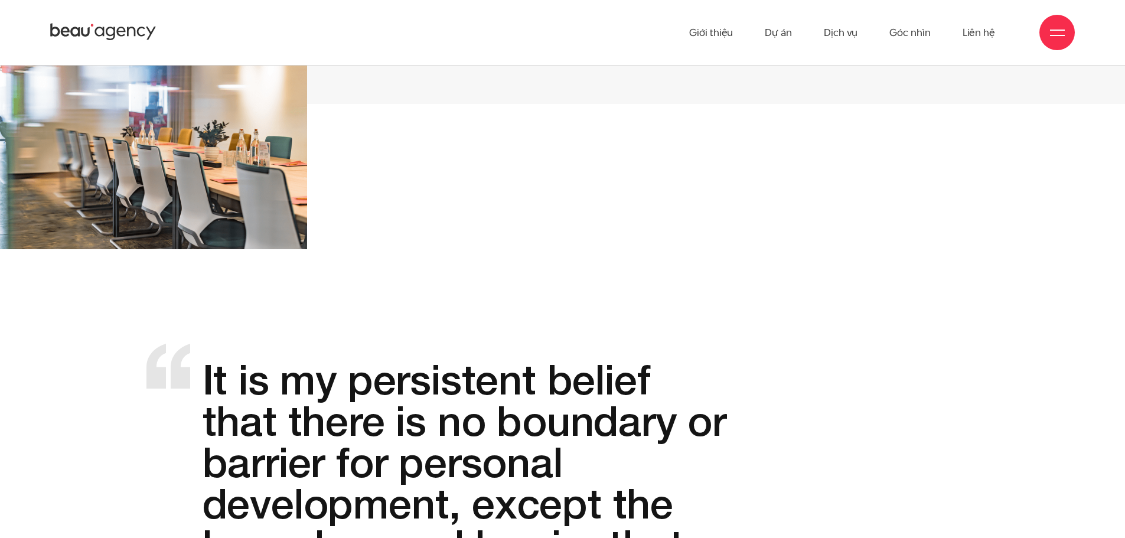
scroll to position [1417, 0]
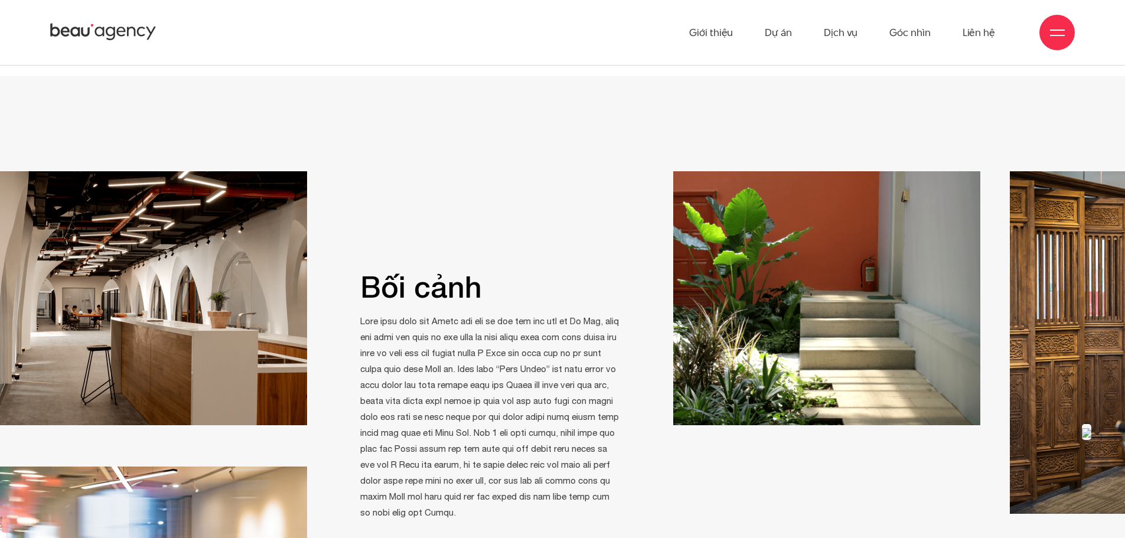
click at [644, 245] on div "Bối cảnh" at bounding box center [490, 345] width 307 height 349
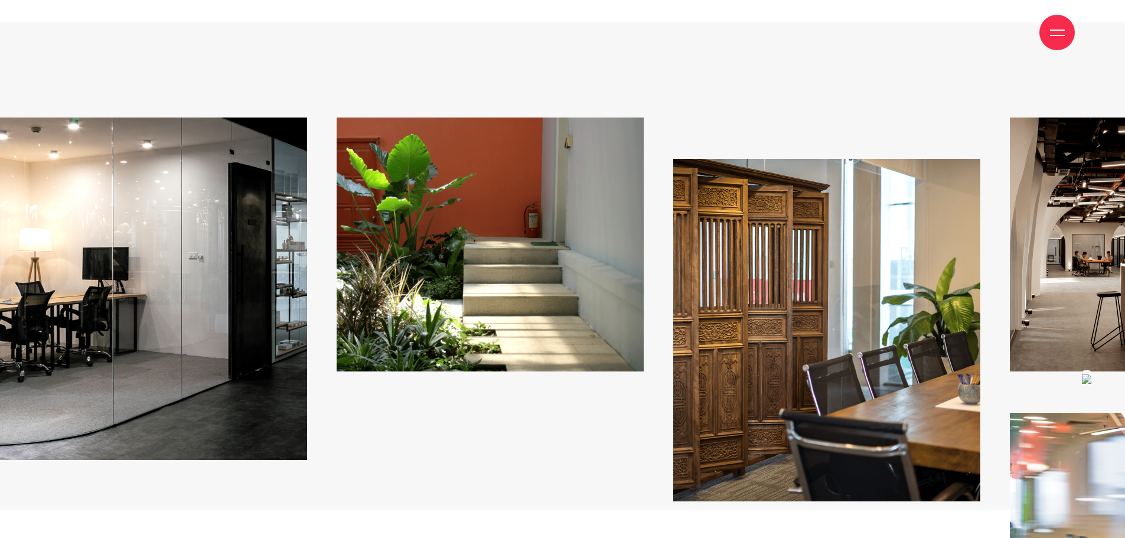
scroll to position [1004, 0]
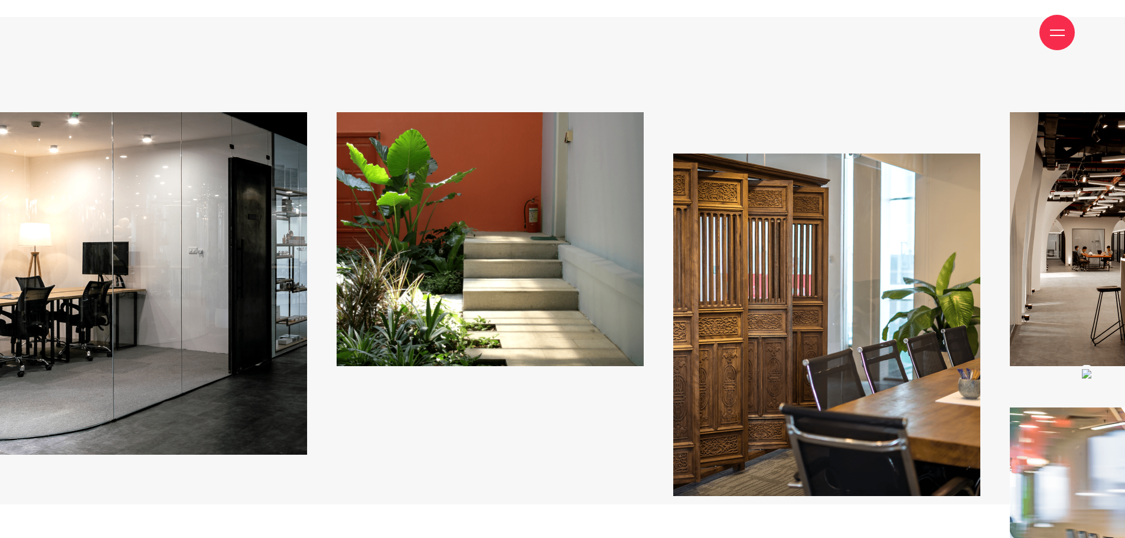
drag, startPoint x: 1084, startPoint y: 286, endPoint x: 1133, endPoint y: 294, distance: 49.7
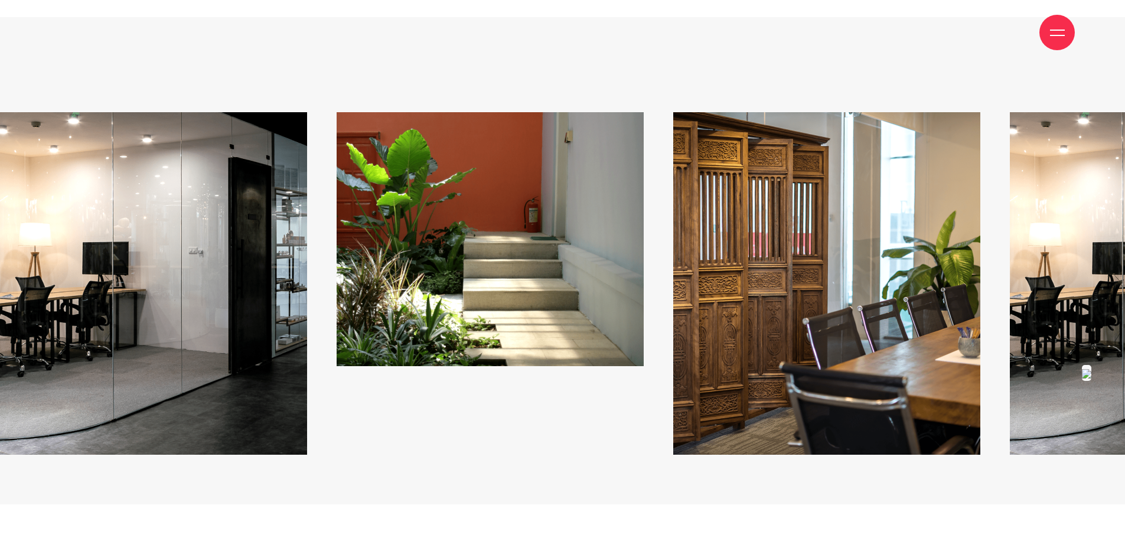
drag, startPoint x: 838, startPoint y: 321, endPoint x: 964, endPoint y: 328, distance: 126.6
click at [944, 326] on img at bounding box center [826, 283] width 307 height 343
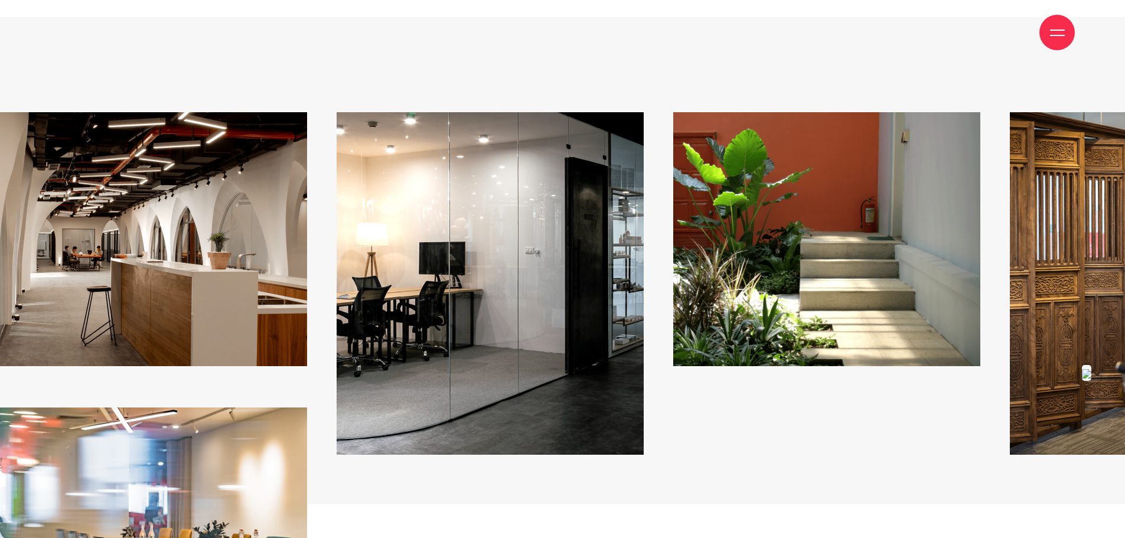
drag, startPoint x: 766, startPoint y: 303, endPoint x: 917, endPoint y: 327, distance: 153.0
click at [795, 305] on img at bounding box center [826, 239] width 307 height 254
drag, startPoint x: 625, startPoint y: 261, endPoint x: 820, endPoint y: 266, distance: 194.4
click at [644, 255] on img at bounding box center [490, 283] width 307 height 343
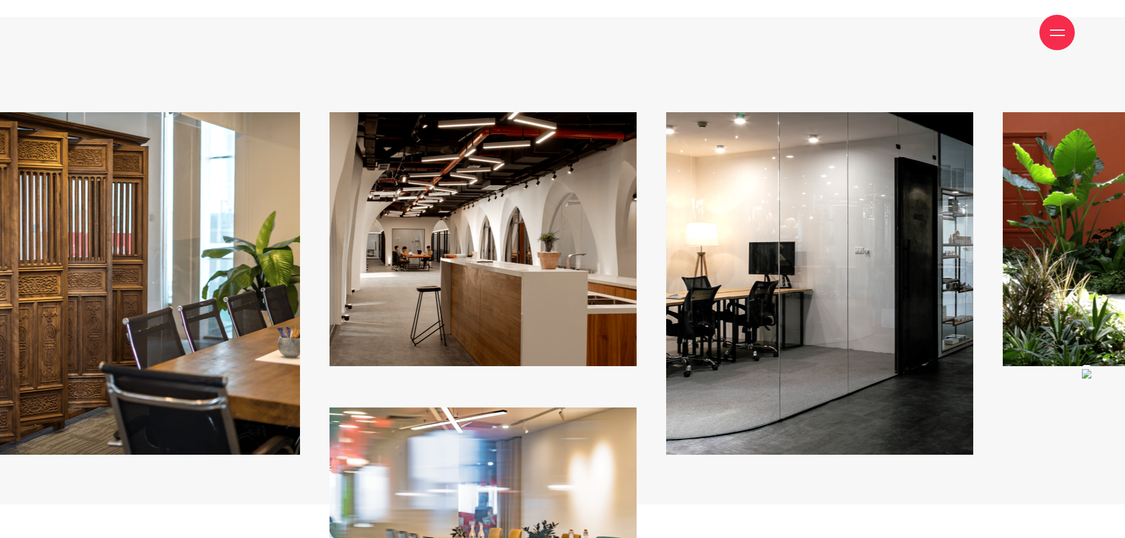
drag, startPoint x: 623, startPoint y: 260, endPoint x: 983, endPoint y: 297, distance: 361.5
click at [637, 278] on img at bounding box center [483, 239] width 307 height 254
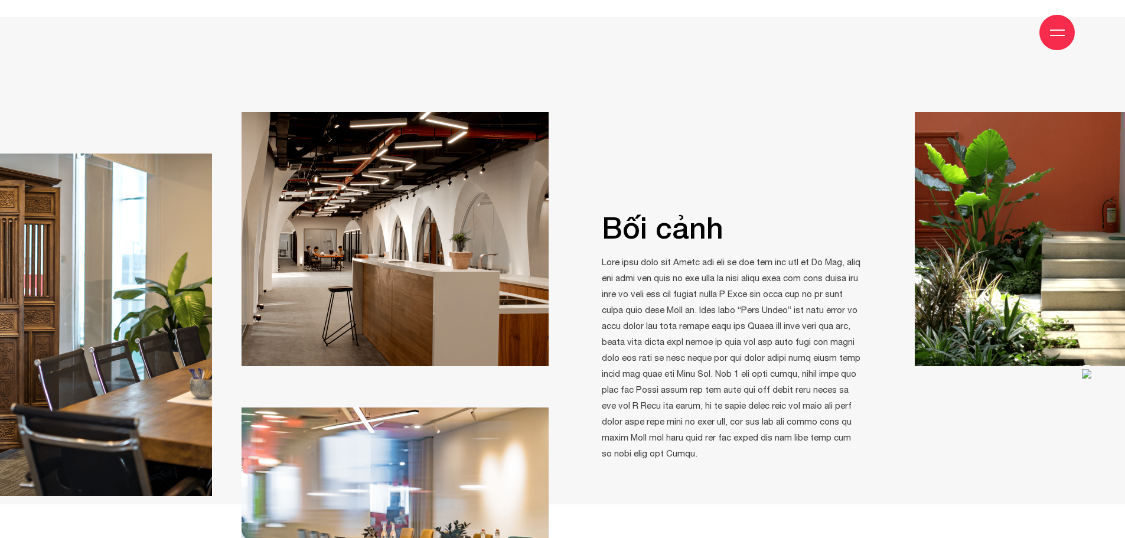
drag, startPoint x: 892, startPoint y: 303, endPoint x: 1133, endPoint y: 280, distance: 242.7
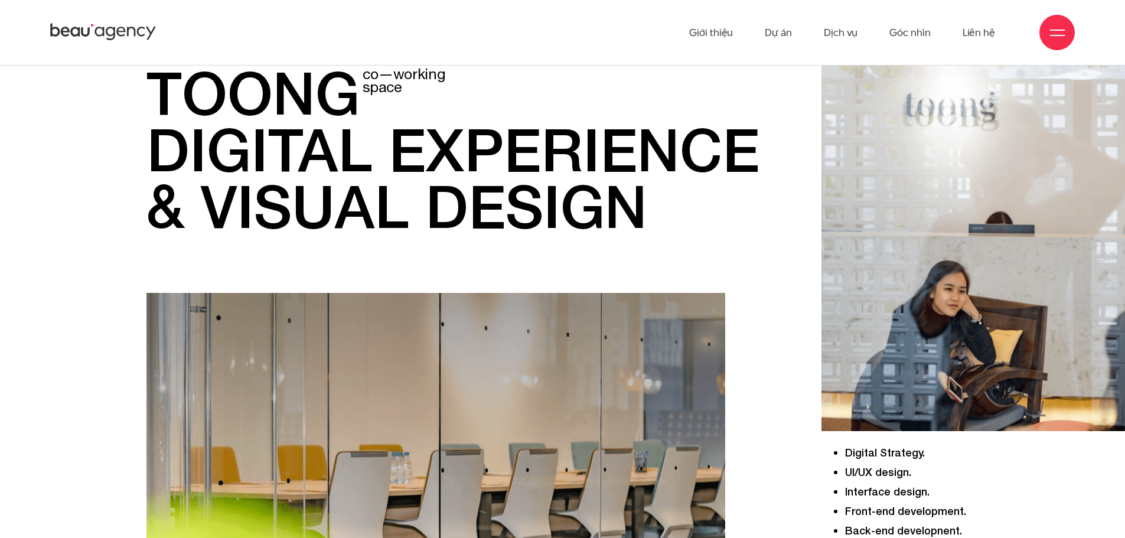
scroll to position [118, 0]
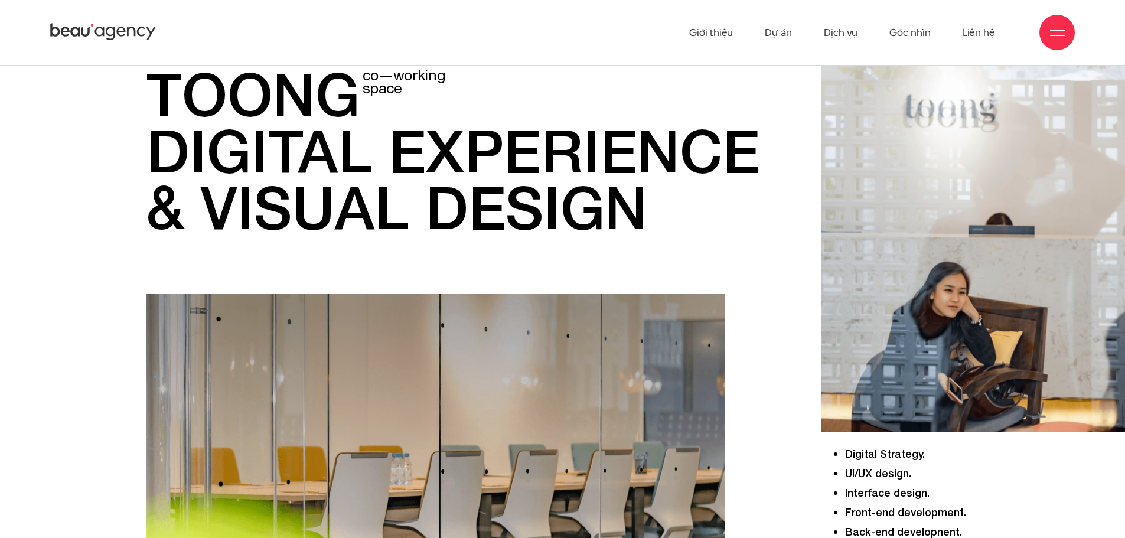
drag, startPoint x: 677, startPoint y: 233, endPoint x: 122, endPoint y: 106, distance: 570.1
click at [122, 106] on div "toong co—working space digital experience & visual design Digital Strategy. UI/…" at bounding box center [562, 416] width 1125 height 785
click at [279, 128] on h1 "toong co—working space digital experience & visual design" at bounding box center [454, 150] width 617 height 170
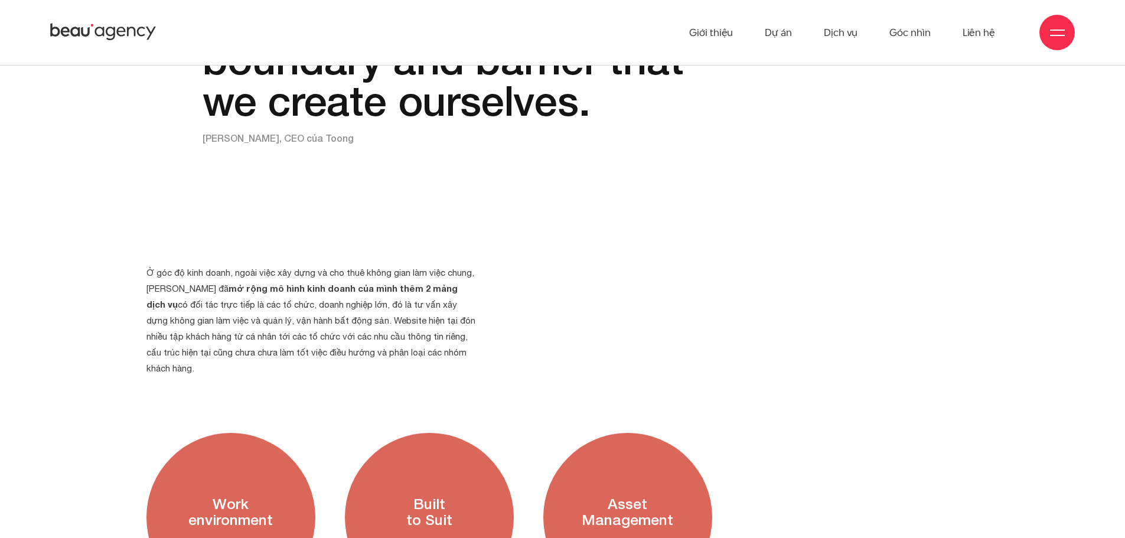
scroll to position [1476, 0]
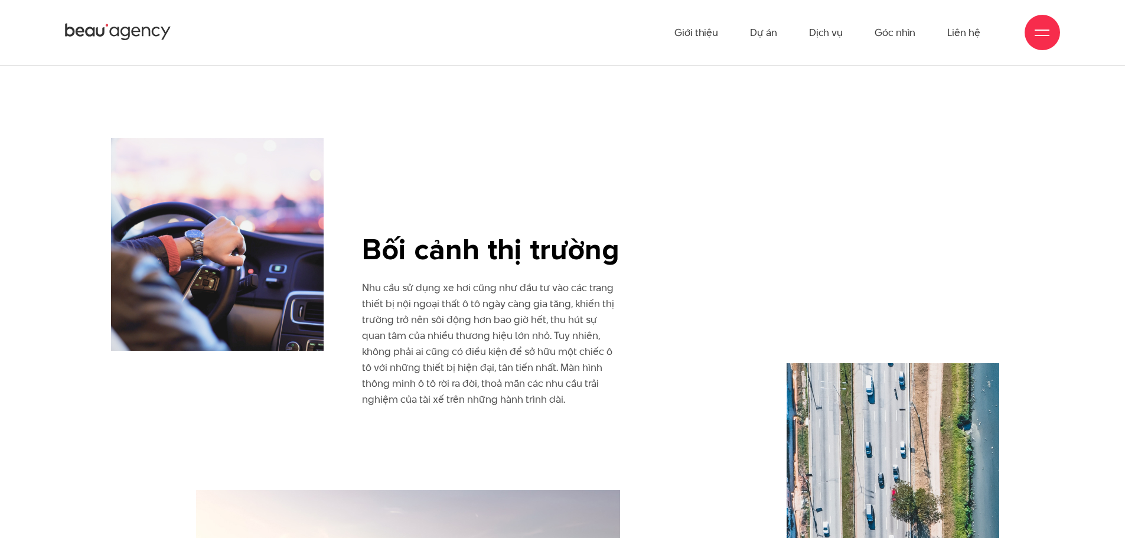
scroll to position [650, 0]
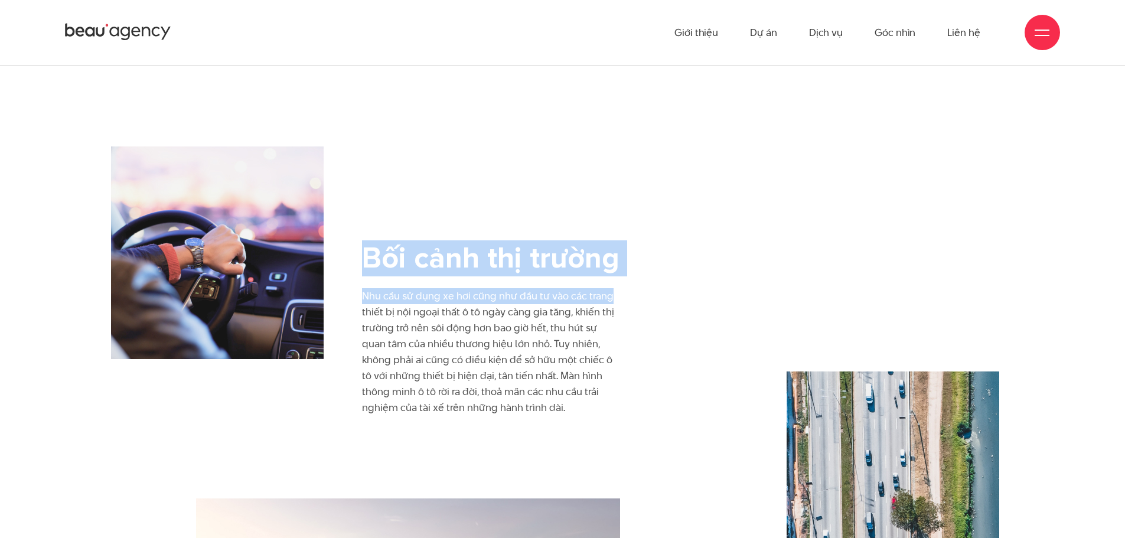
drag, startPoint x: 357, startPoint y: 250, endPoint x: 775, endPoint y: 286, distance: 419.1
click at [775, 286] on div "Bối cảnh thị trường Nhu cầu sử dụng xe hơi cũng như đầu tư vào các trang thiết …" at bounding box center [563, 322] width 850 height 352
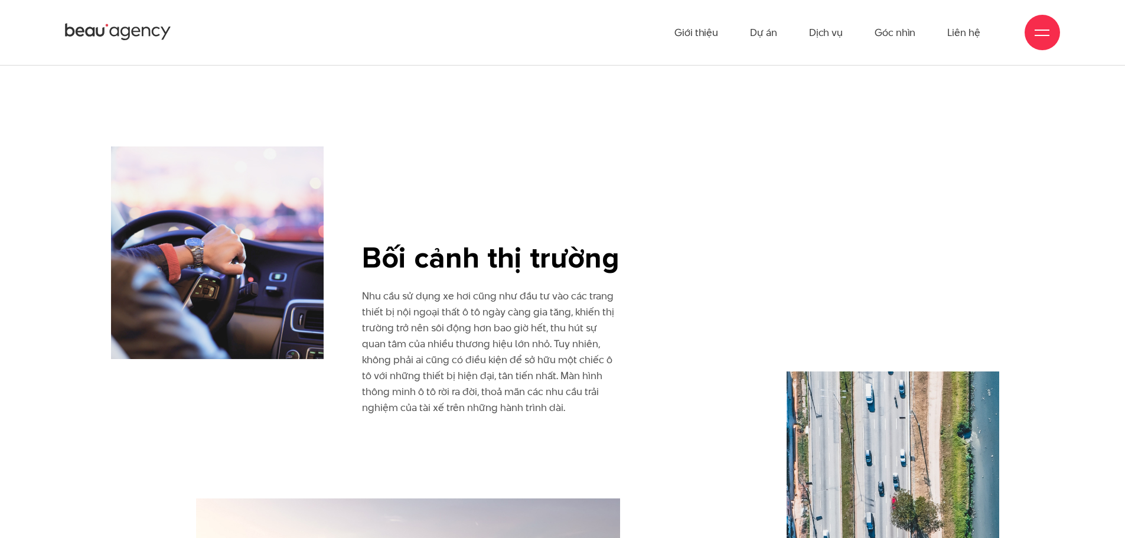
click at [257, 265] on img at bounding box center [217, 252] width 213 height 213
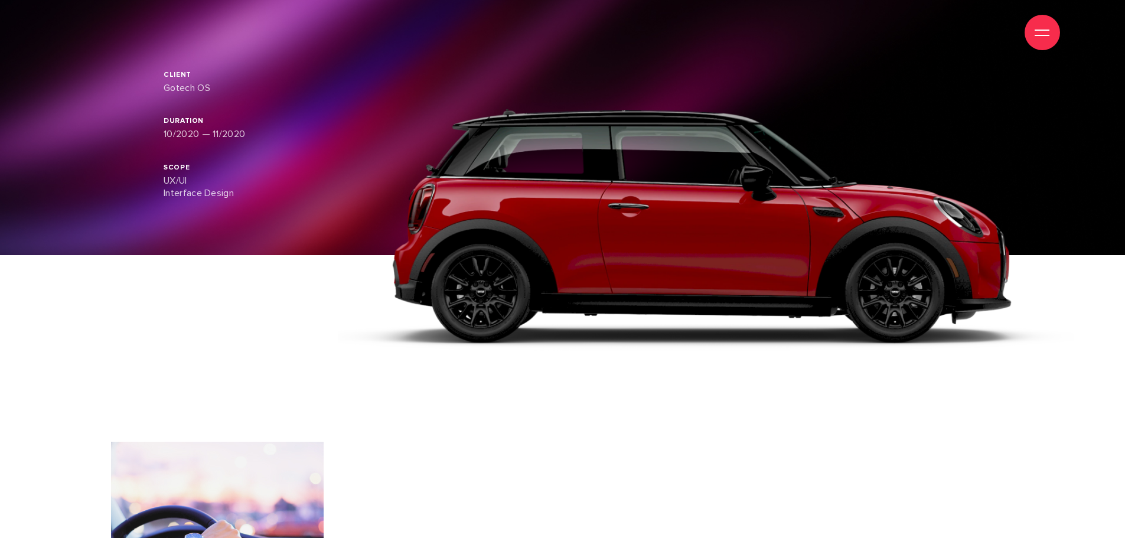
scroll to position [709, 0]
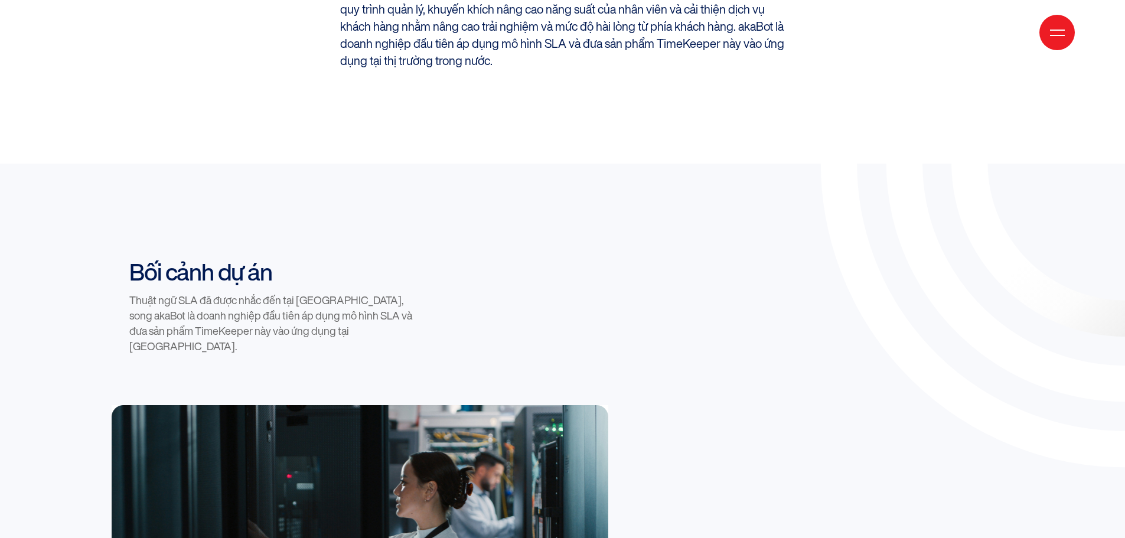
scroll to position [1122, 0]
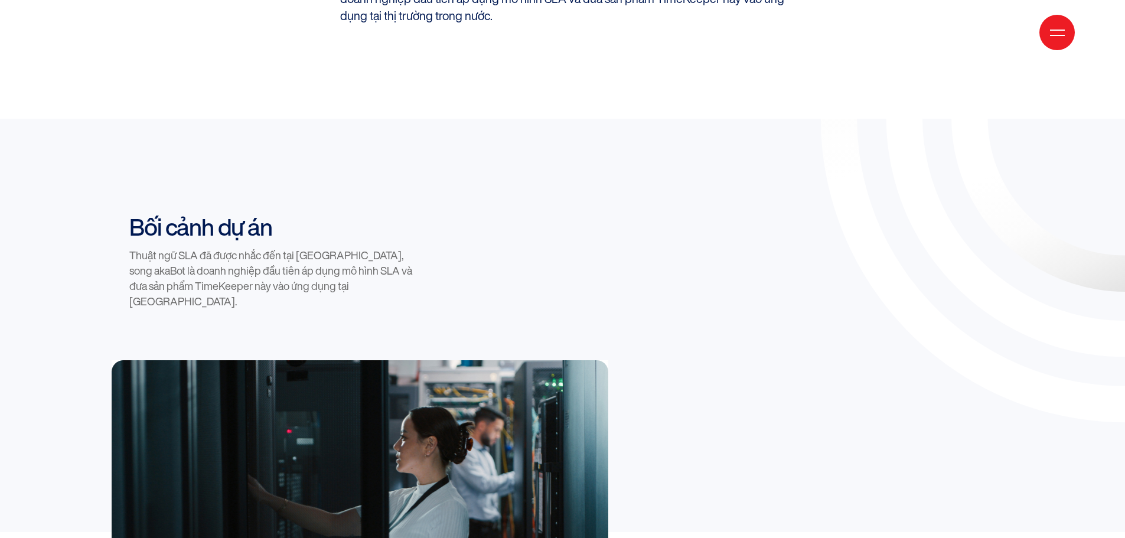
drag, startPoint x: 0, startPoint y: 106, endPoint x: 0, endPoint y: 85, distance: 20.7
click at [13, 119] on section "Bối cảnh dự án Thuật ngữ SLA đã được nhắc đến tại Việt Nam, song akaBot là doan…" at bounding box center [562, 463] width 1125 height 688
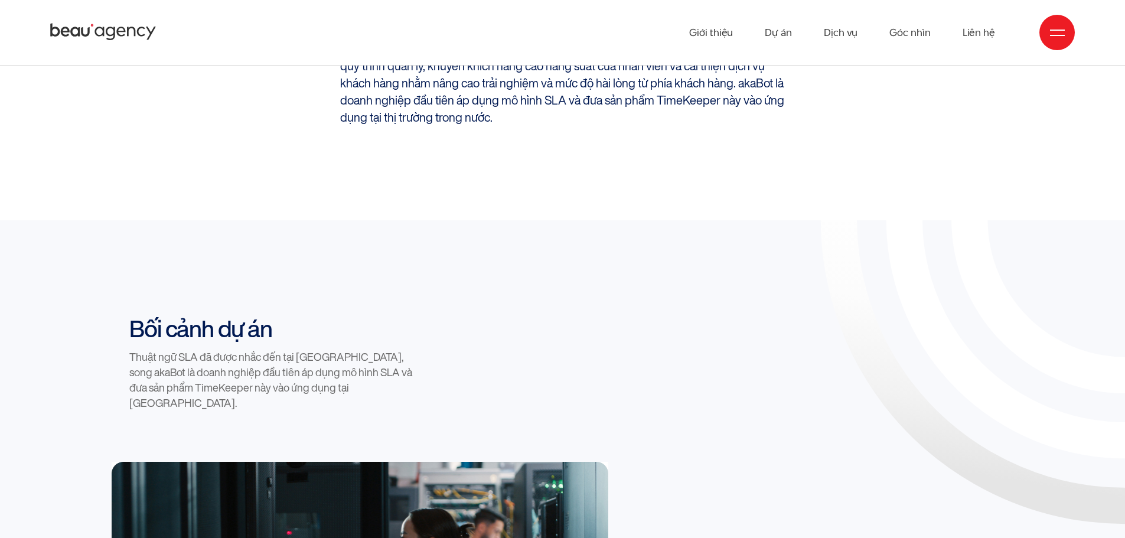
scroll to position [1004, 0]
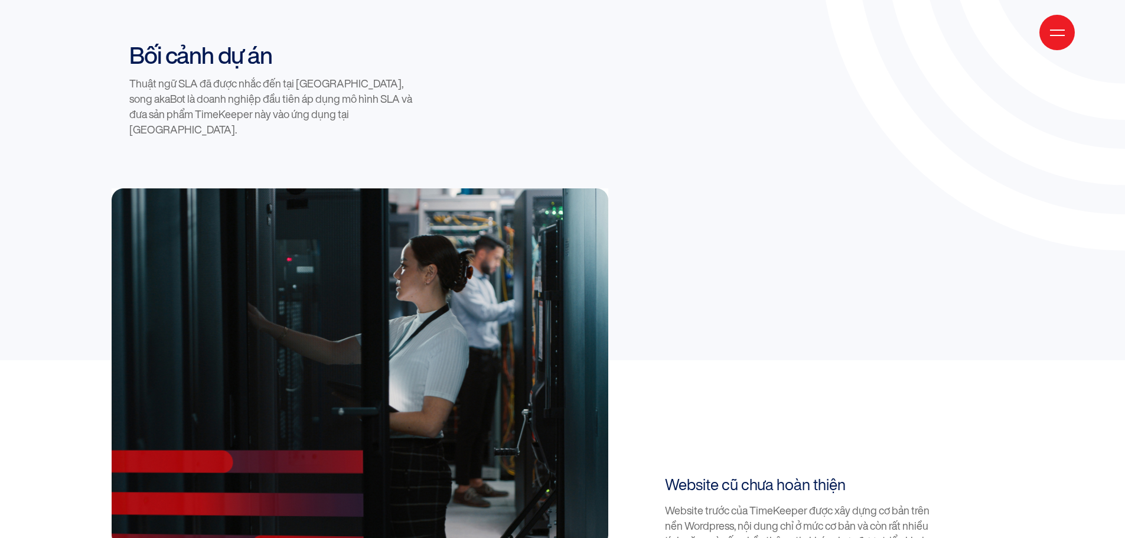
scroll to position [1299, 0]
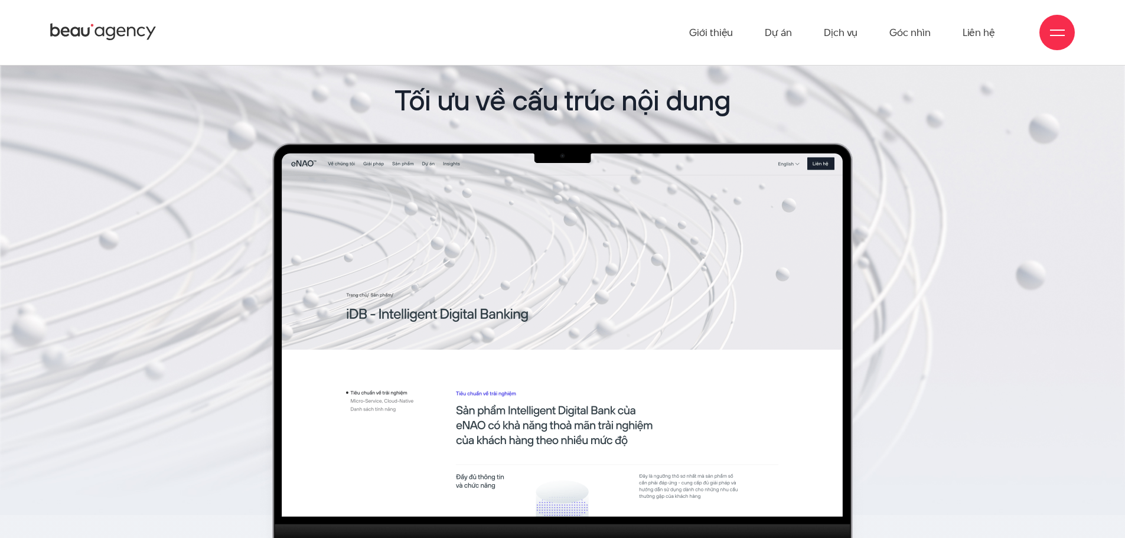
scroll to position [8593, 0]
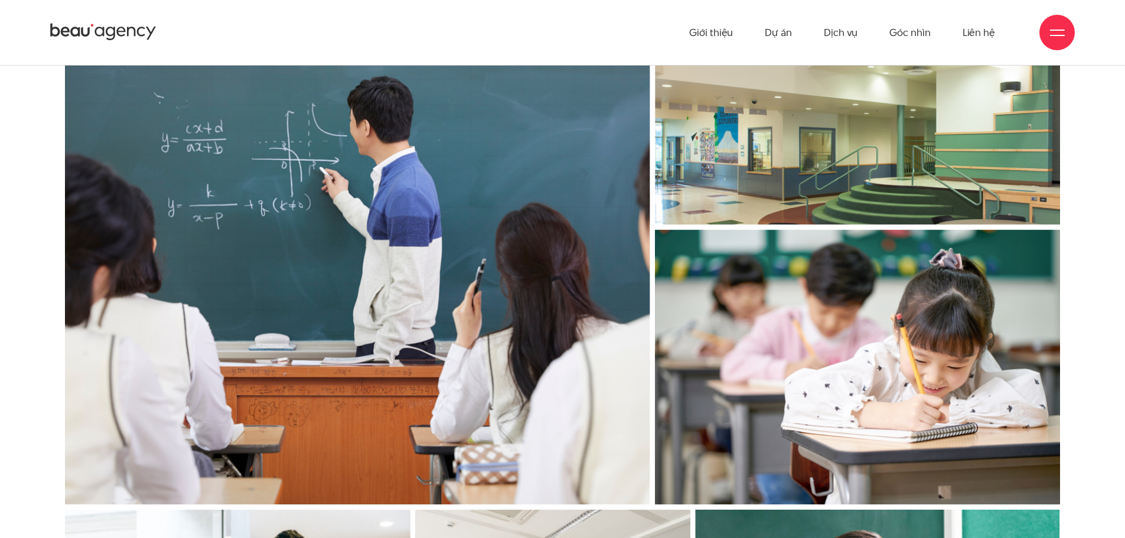
scroll to position [886, 0]
